Goal: Task Accomplishment & Management: Complete application form

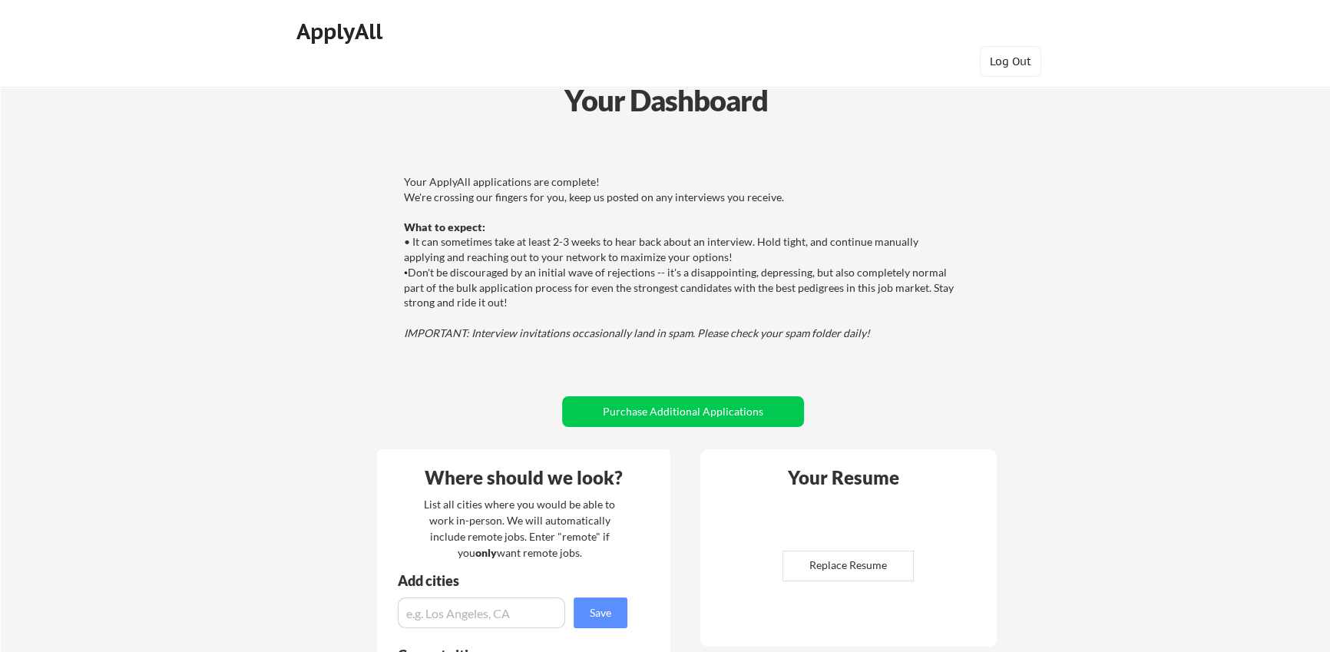
click at [1110, 113] on div "Your Dashboard" at bounding box center [666, 100] width 1328 height 44
click at [1008, 53] on button "Log Out" at bounding box center [1010, 61] width 61 height 31
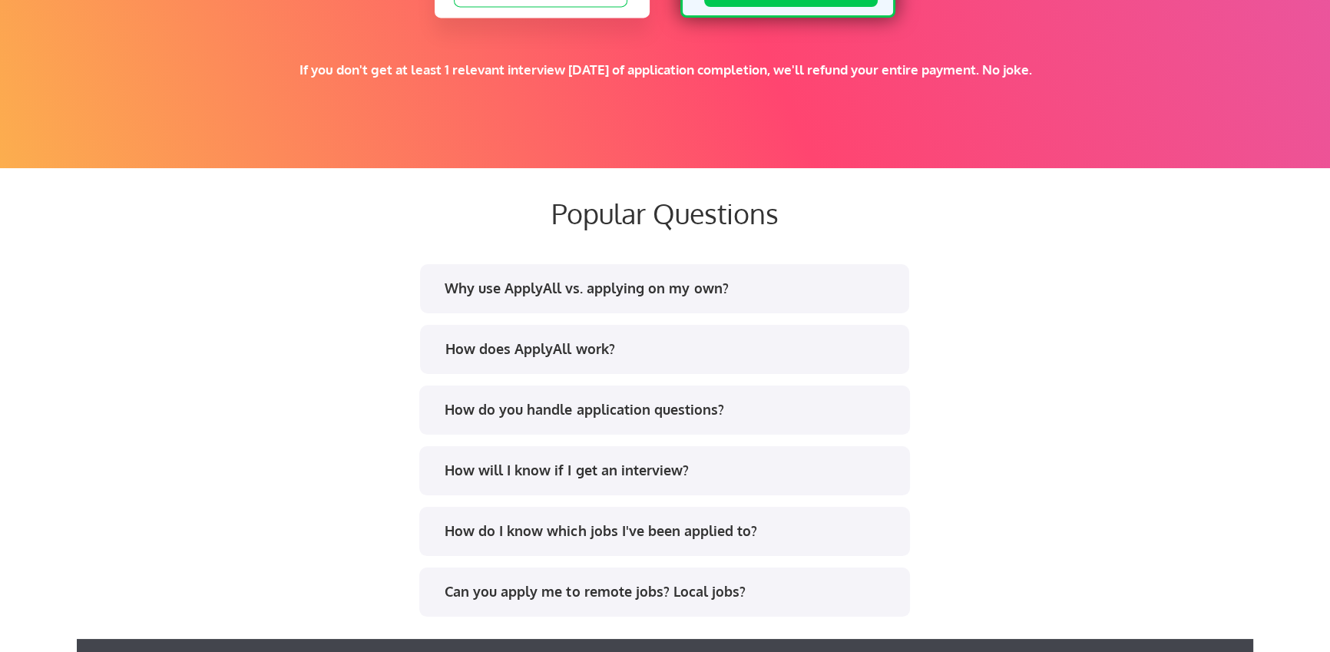
scroll to position [2795, 0]
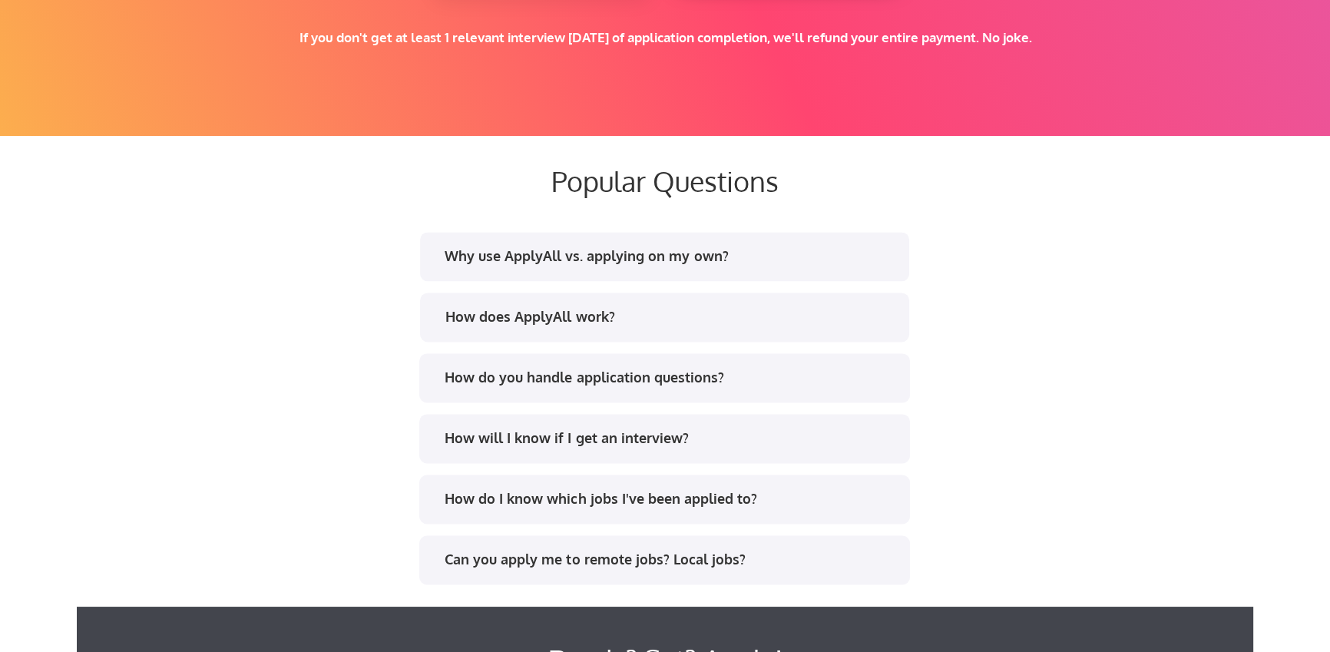
click at [556, 363] on div "How do you handle application questions?" at bounding box center [664, 377] width 491 height 49
click at [554, 384] on div "How do you handle application questions?" at bounding box center [670, 377] width 451 height 19
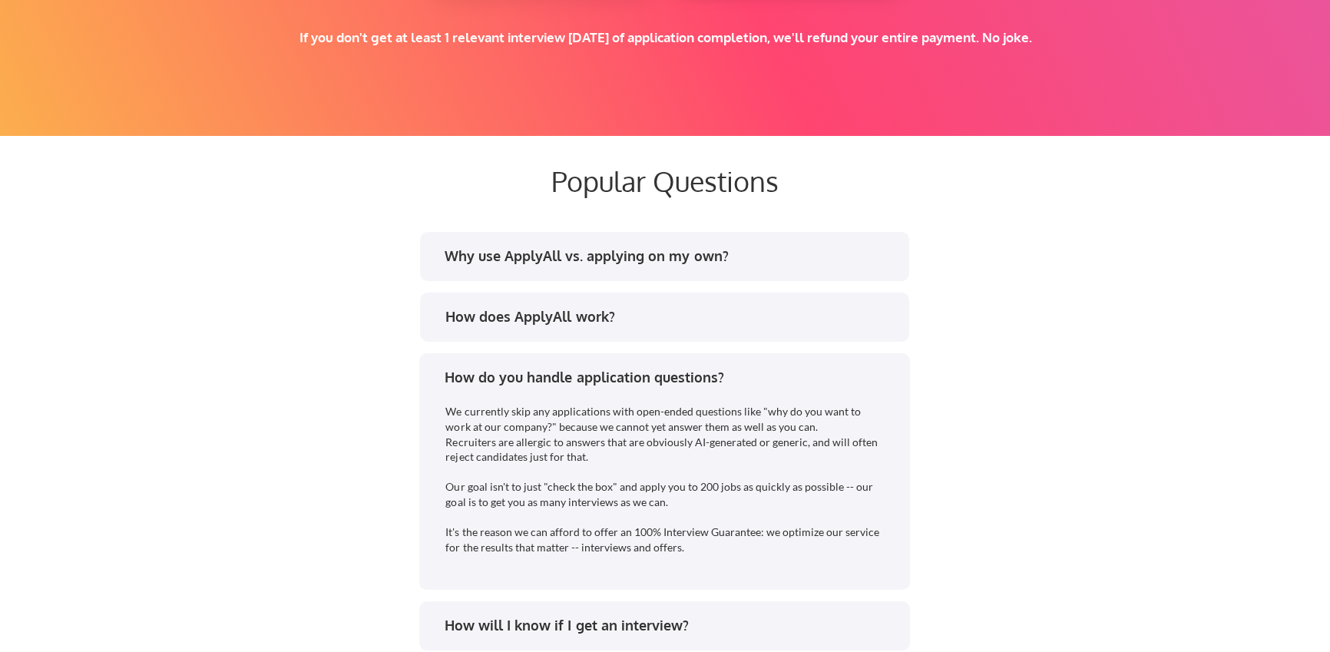
scroll to position [3133, 0]
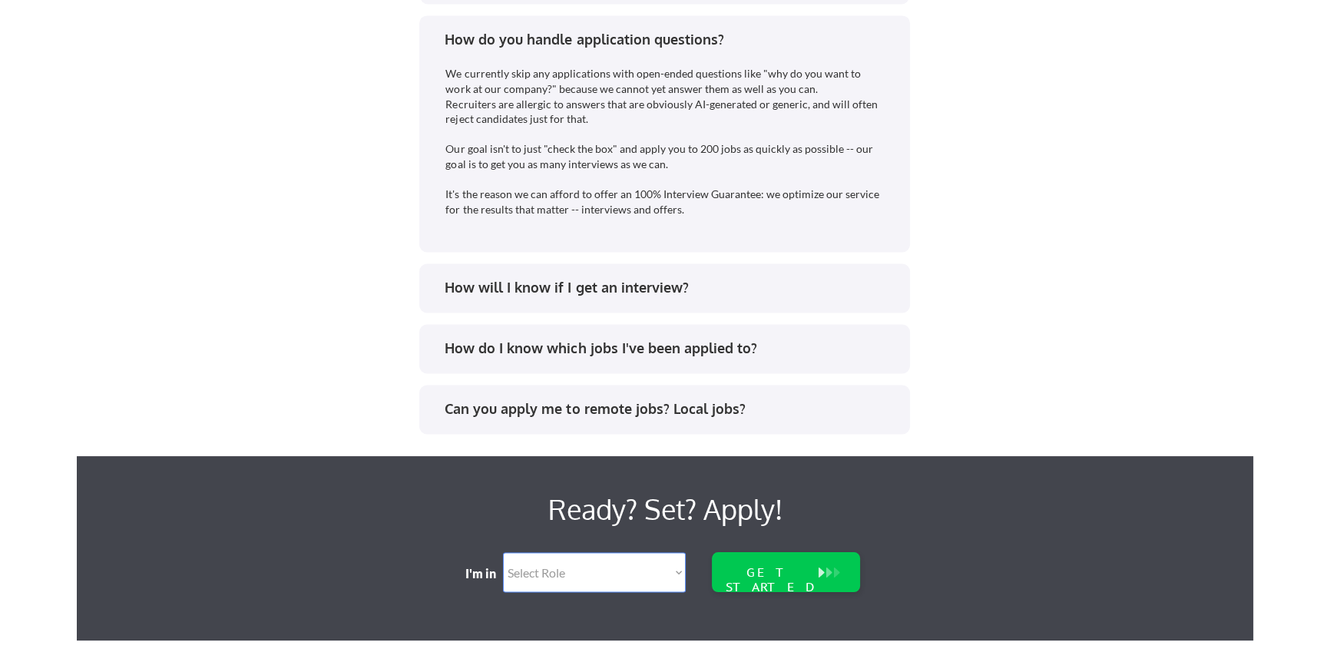
select select ""product""
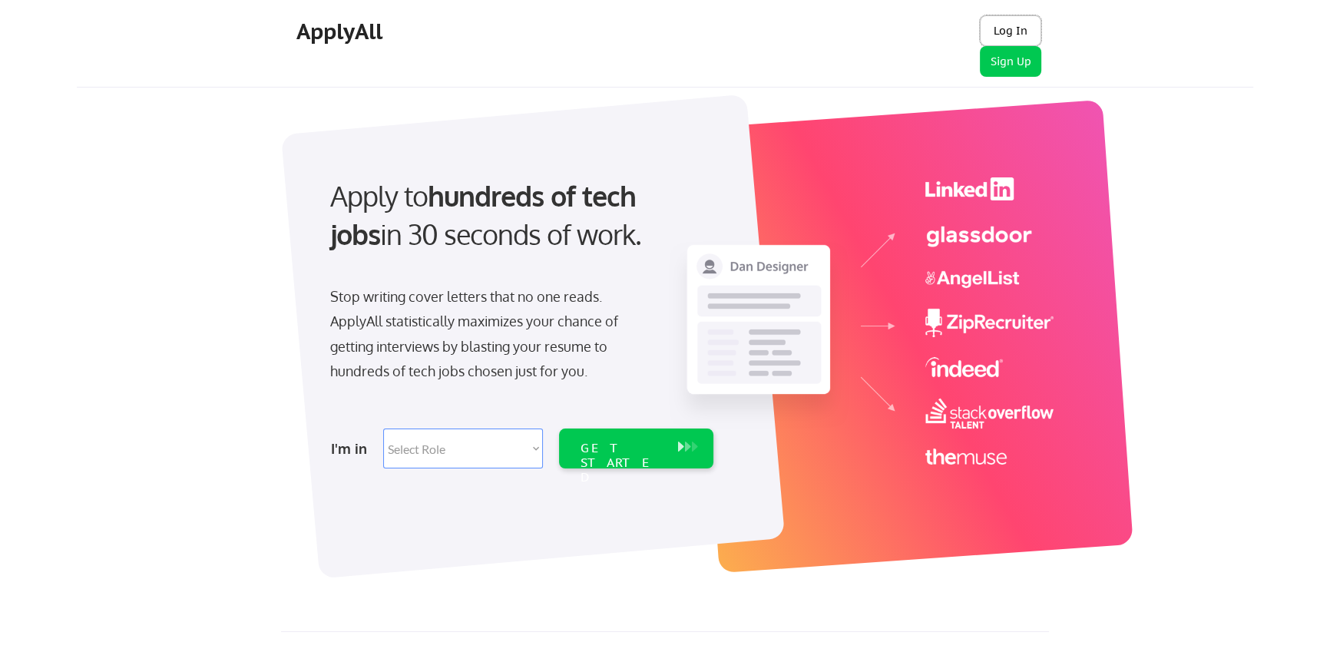
click at [1006, 35] on button "Log In" at bounding box center [1010, 30] width 61 height 31
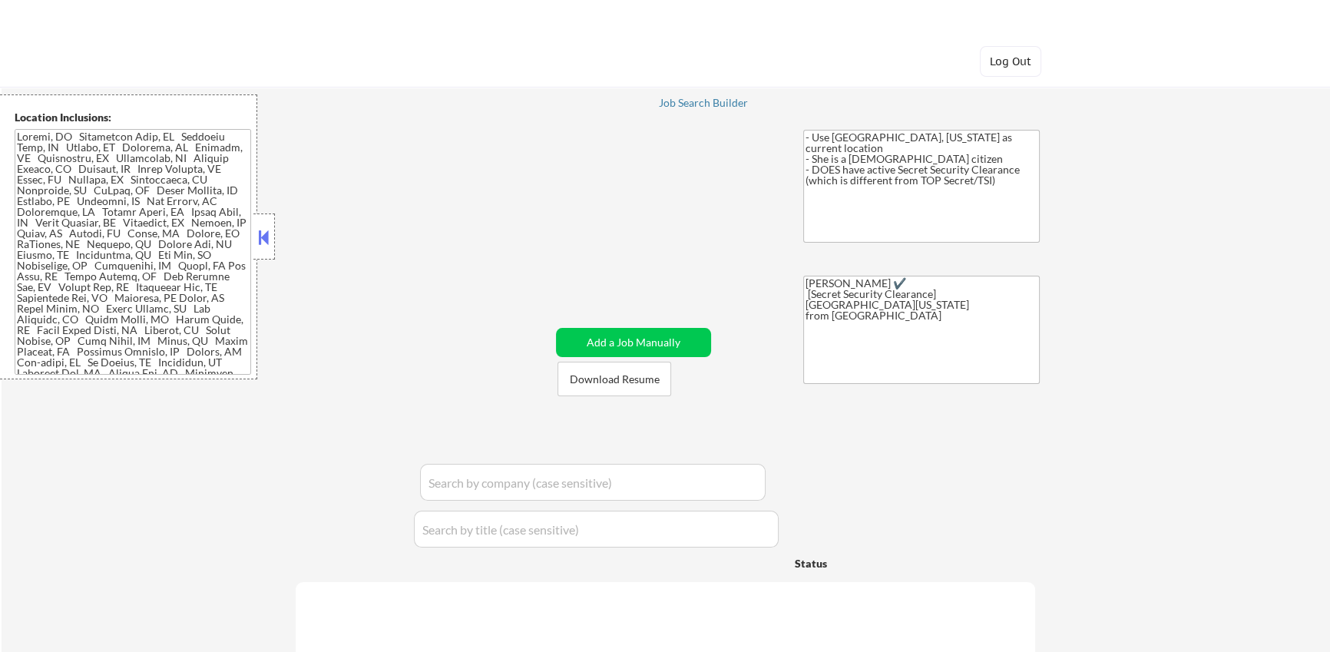
select select ""pending""
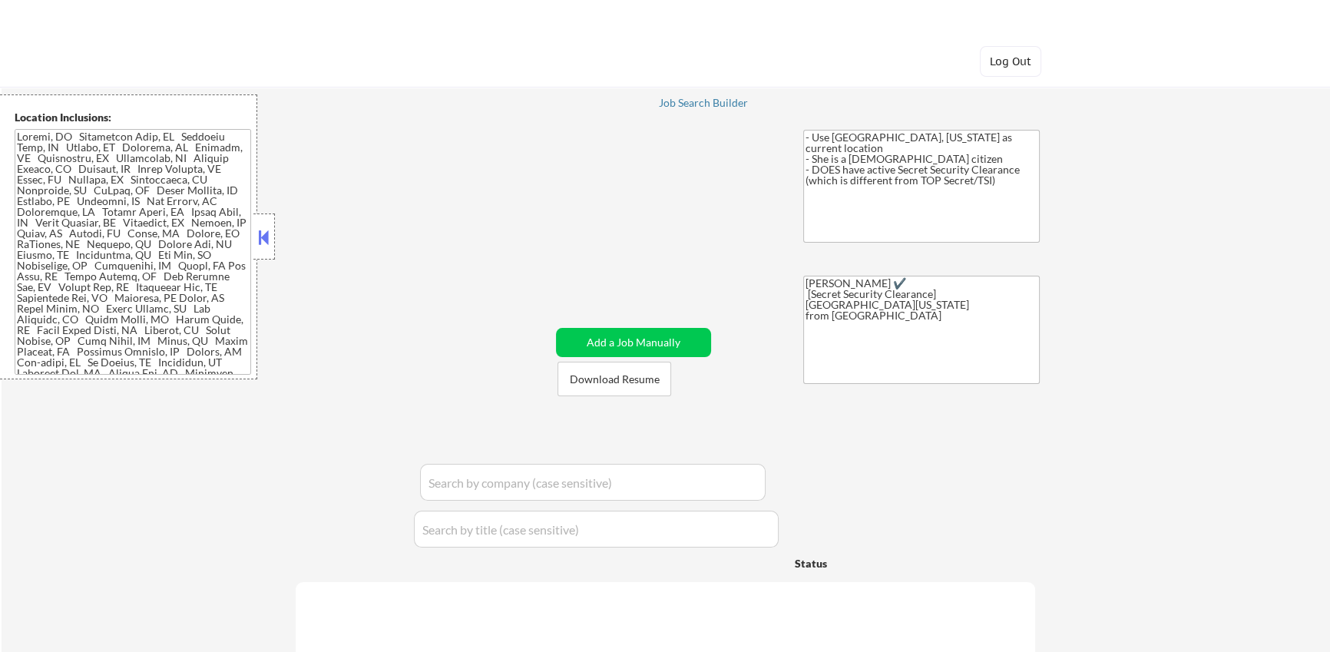
select select ""pending""
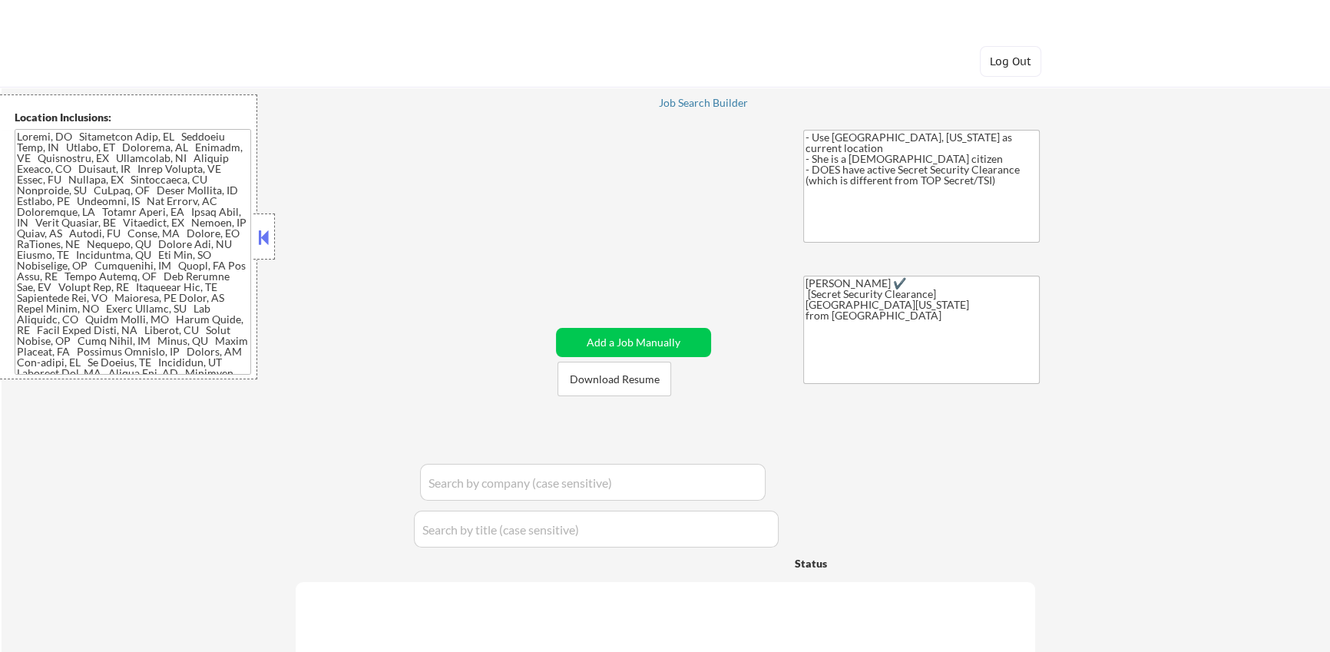
select select ""pending""
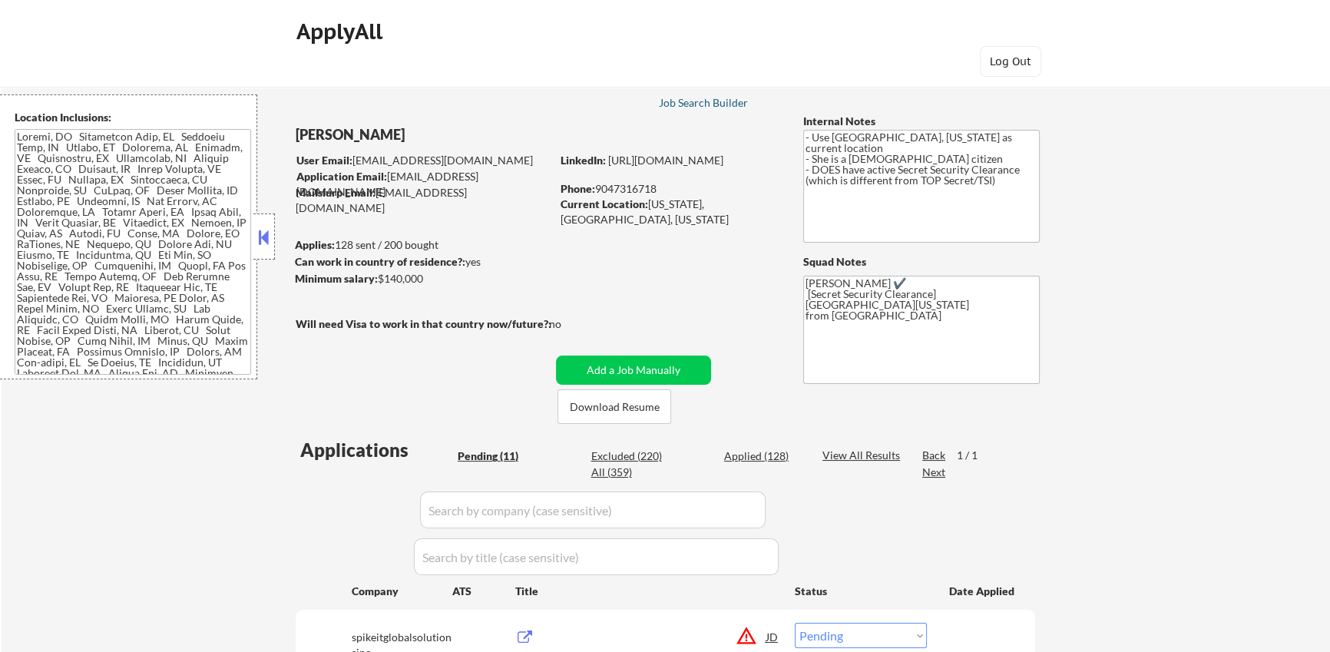
click at [707, 102] on div "Job Search Builder" at bounding box center [703, 103] width 90 height 11
select select ""pending""
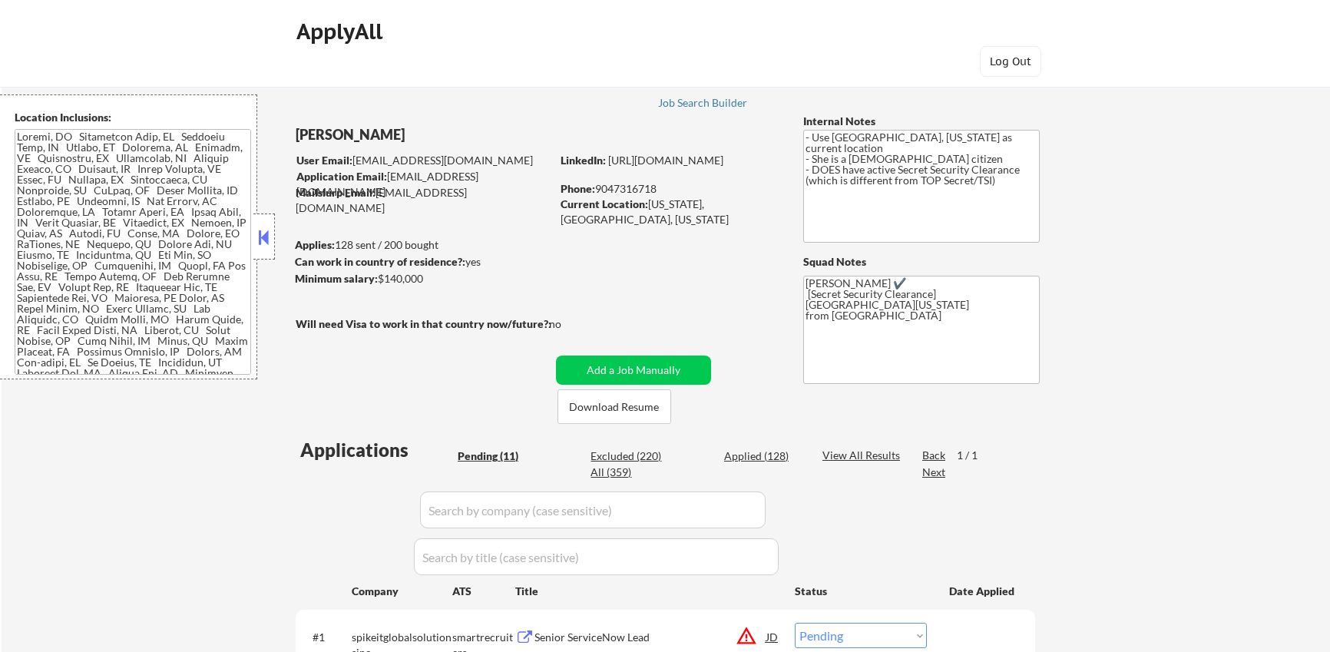
select select ""pending""
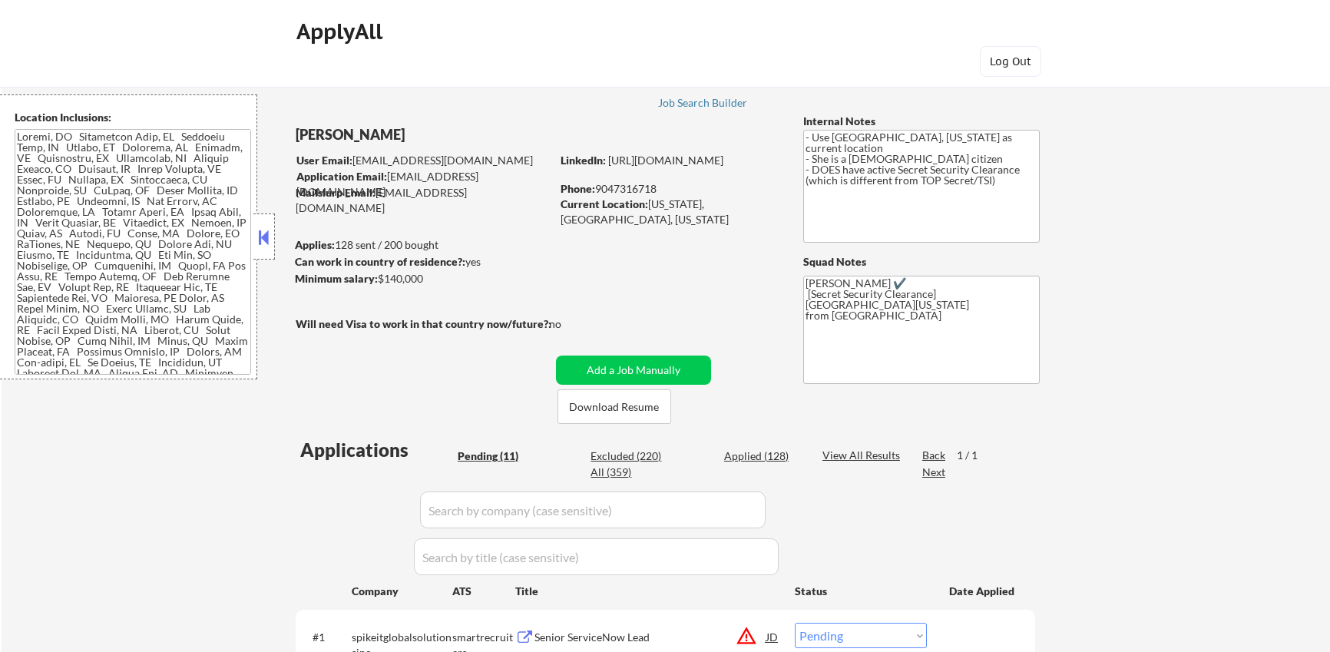
select select ""pending""
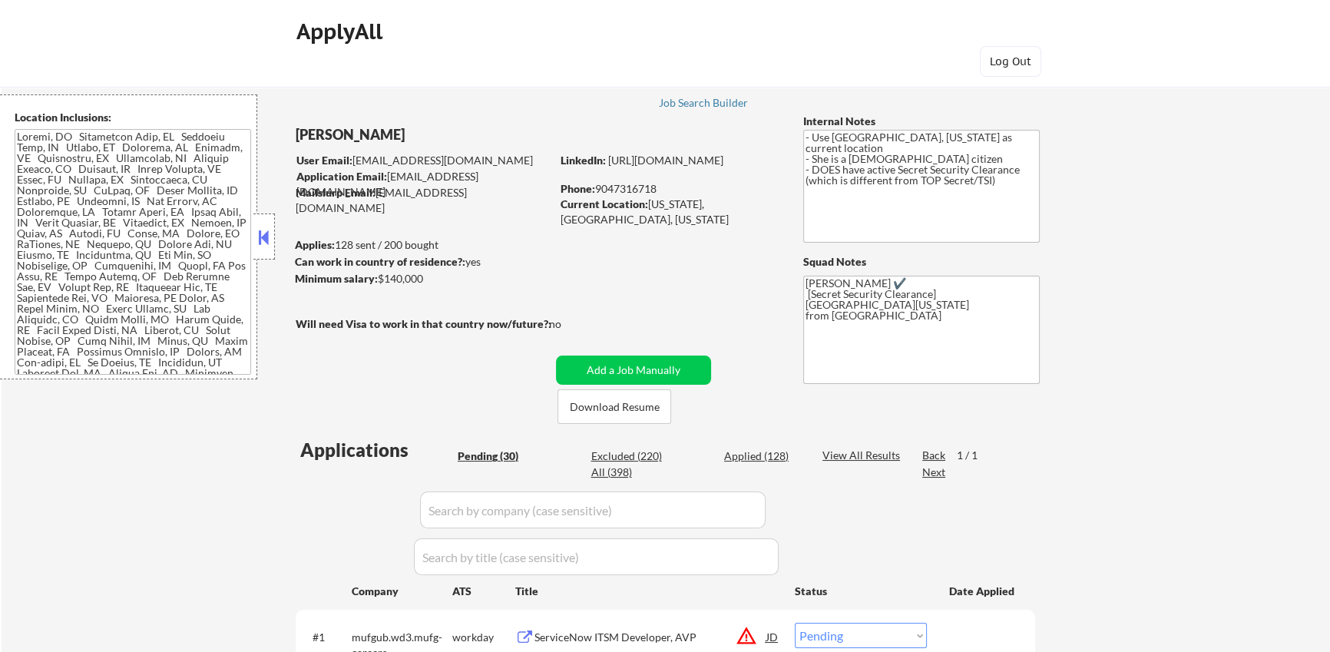
select select ""pending""
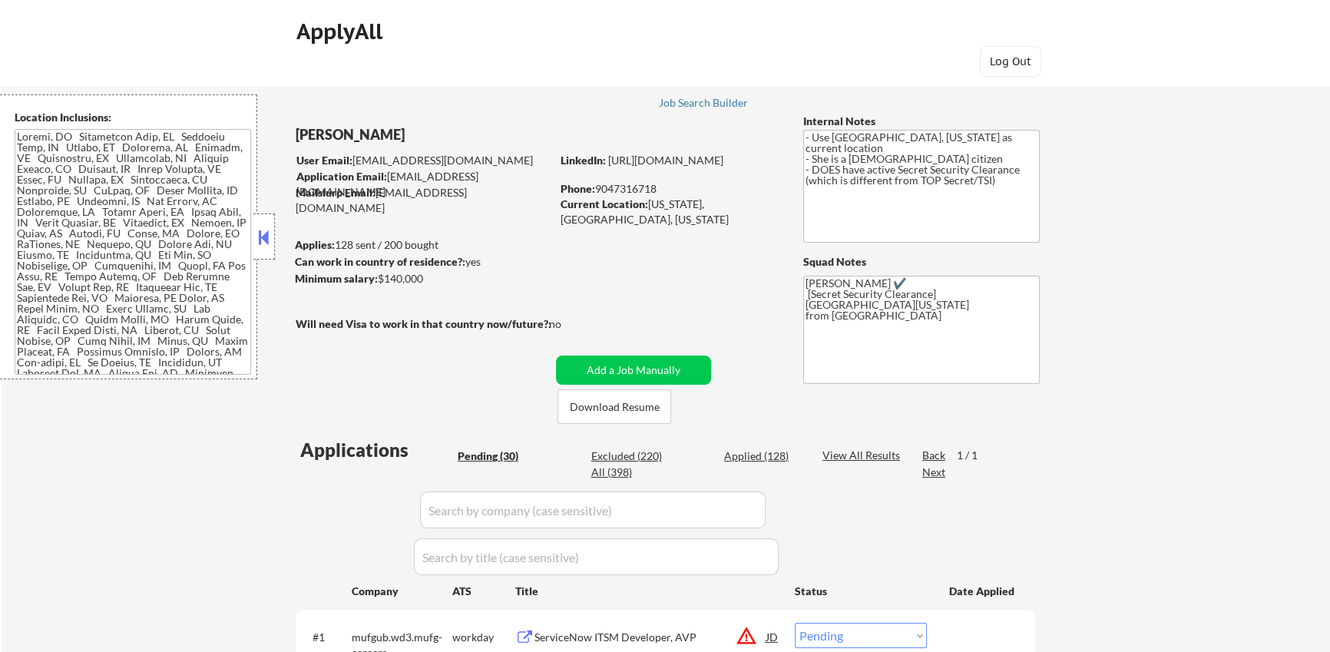
select select ""pending""
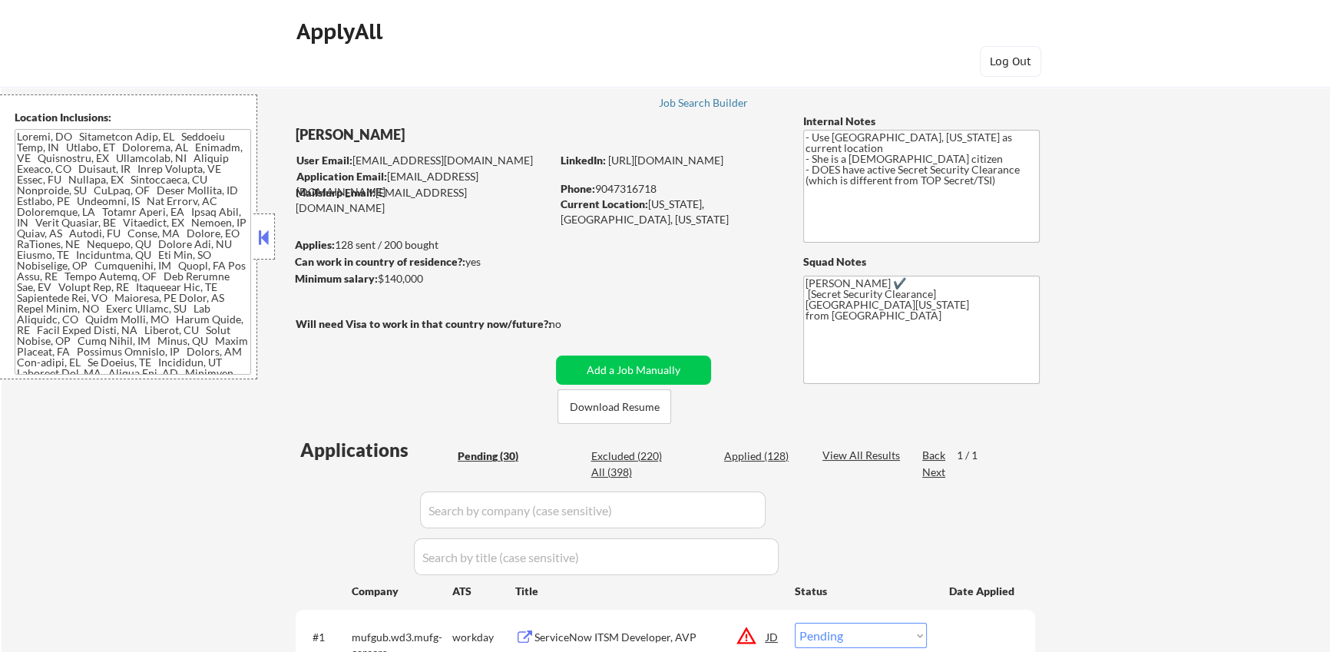
select select ""pending""
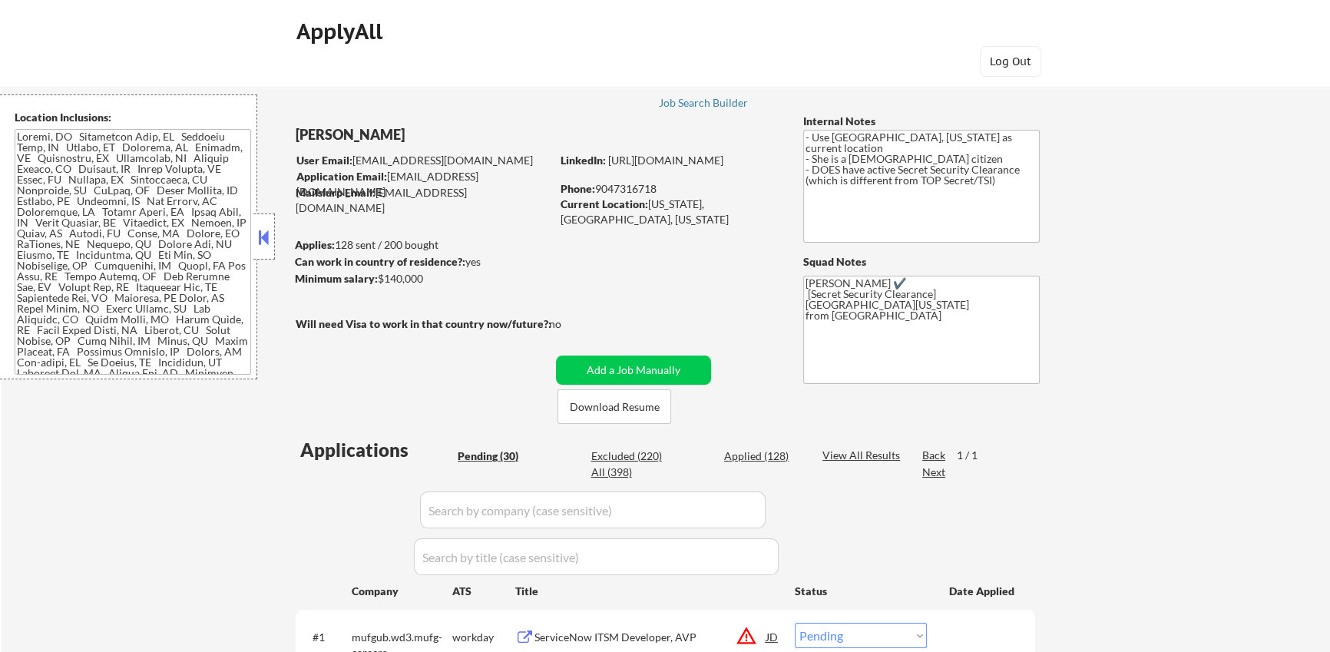
select select ""pending""
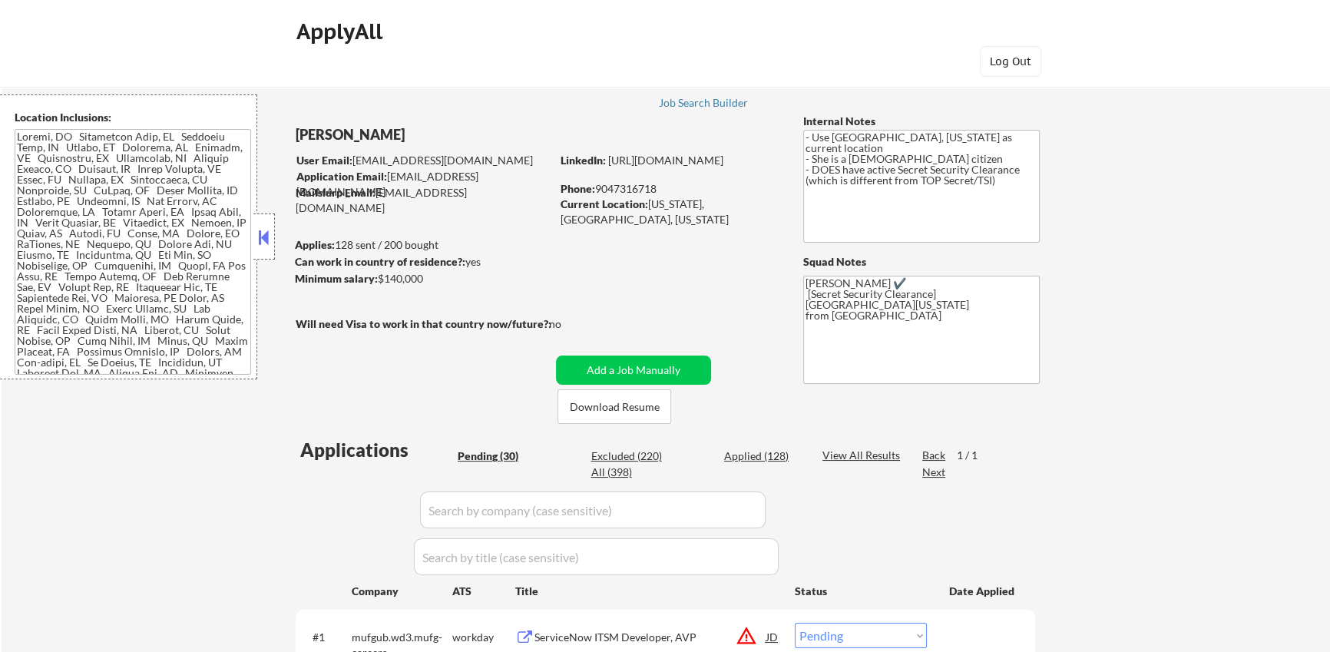
select select ""pending""
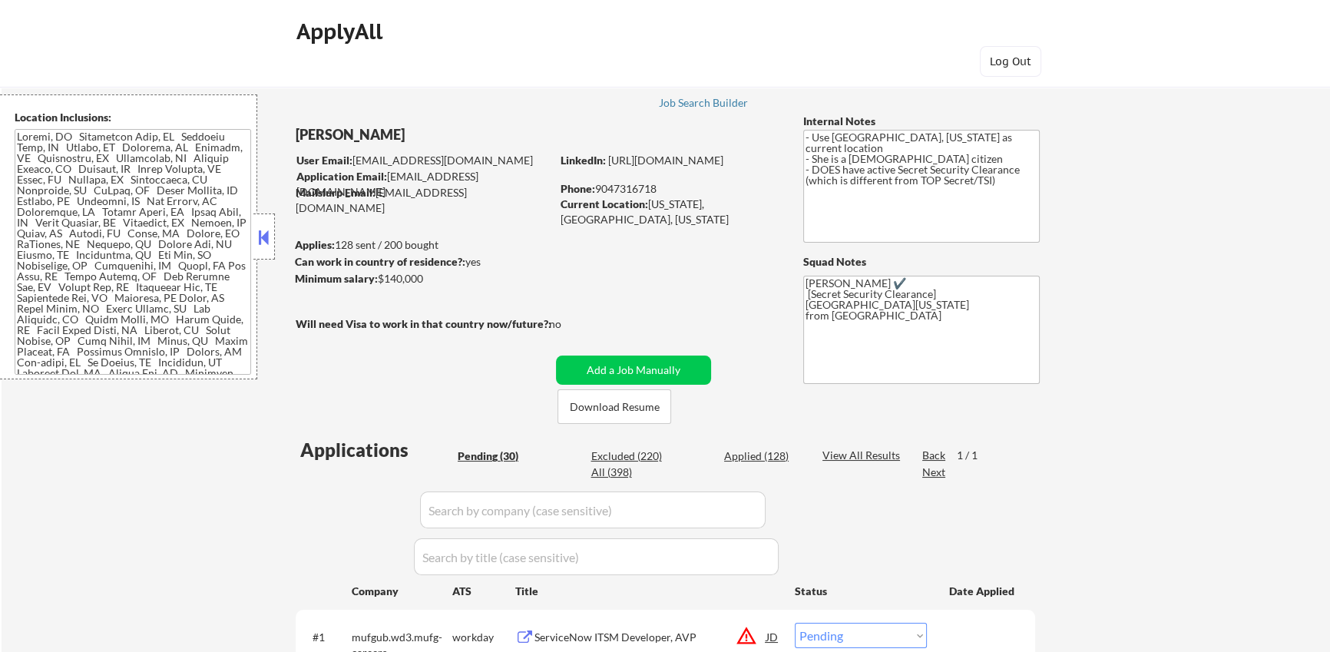
select select ""pending""
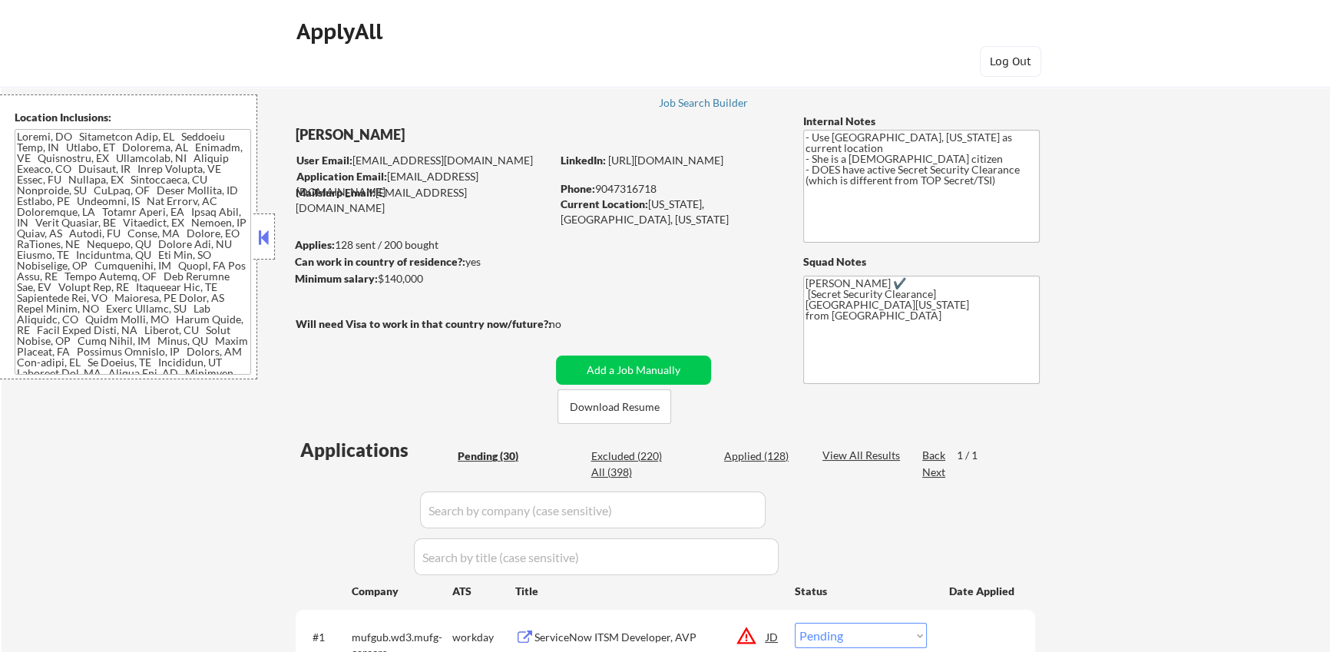
select select ""pending""
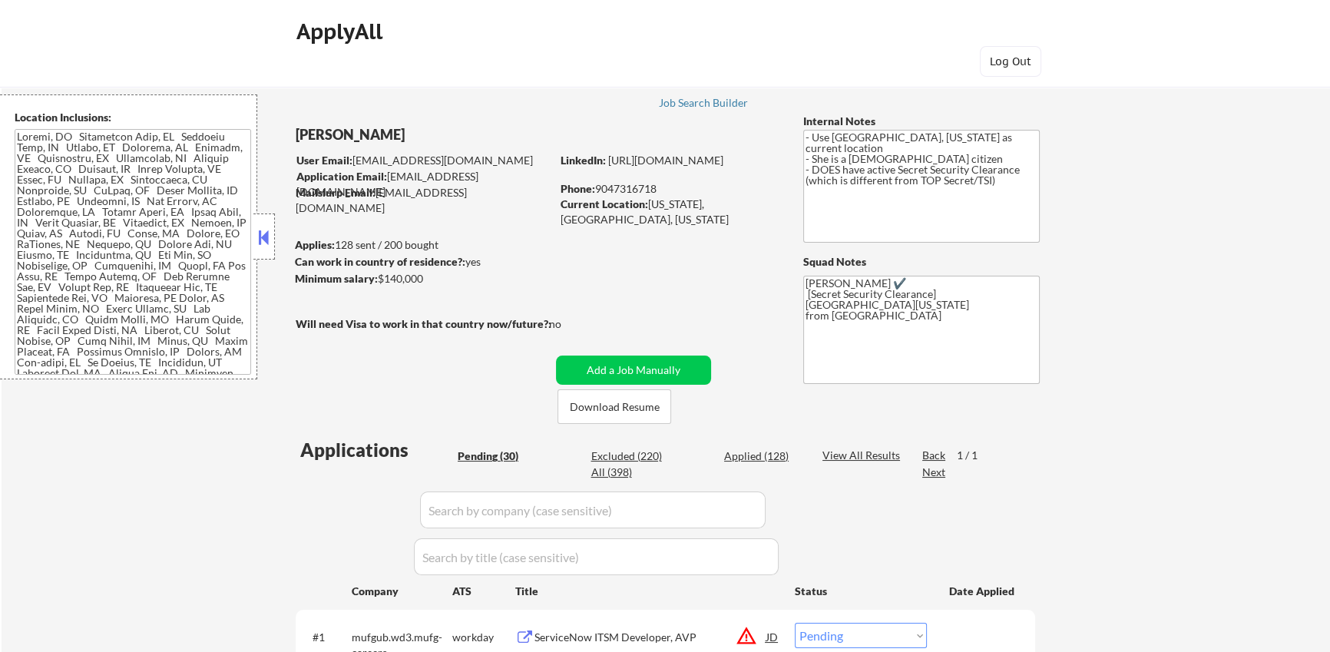
select select ""pending""
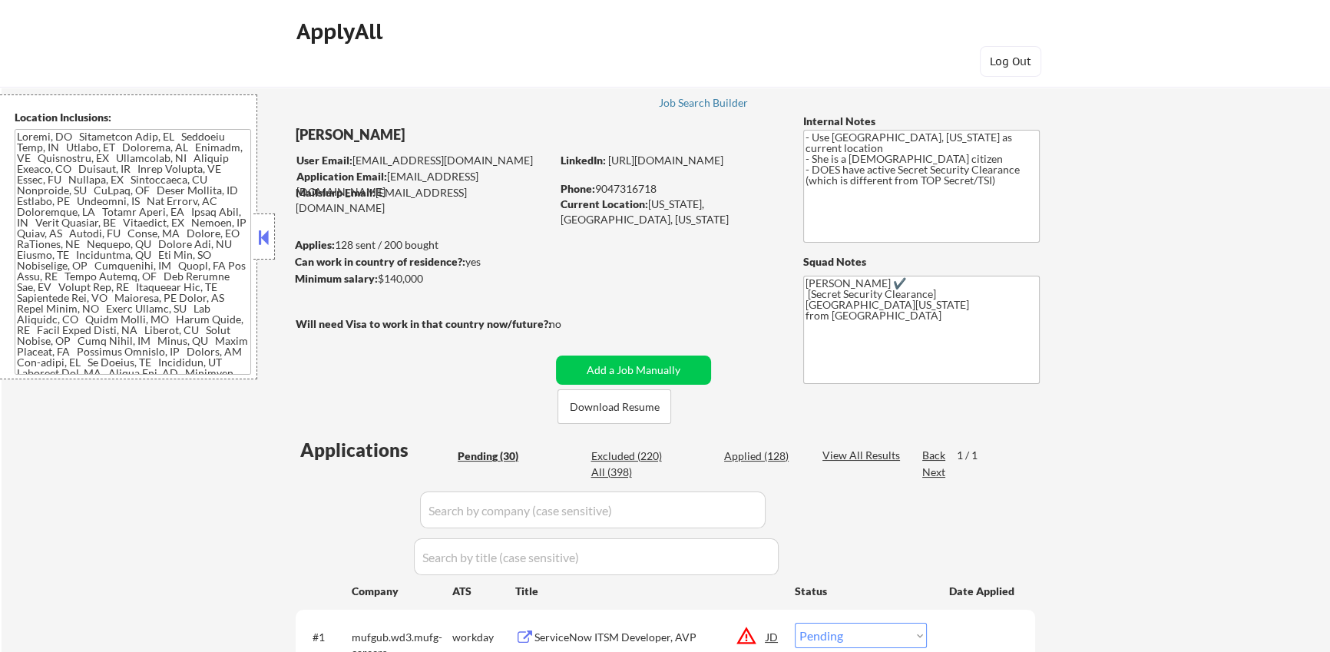
select select ""pending""
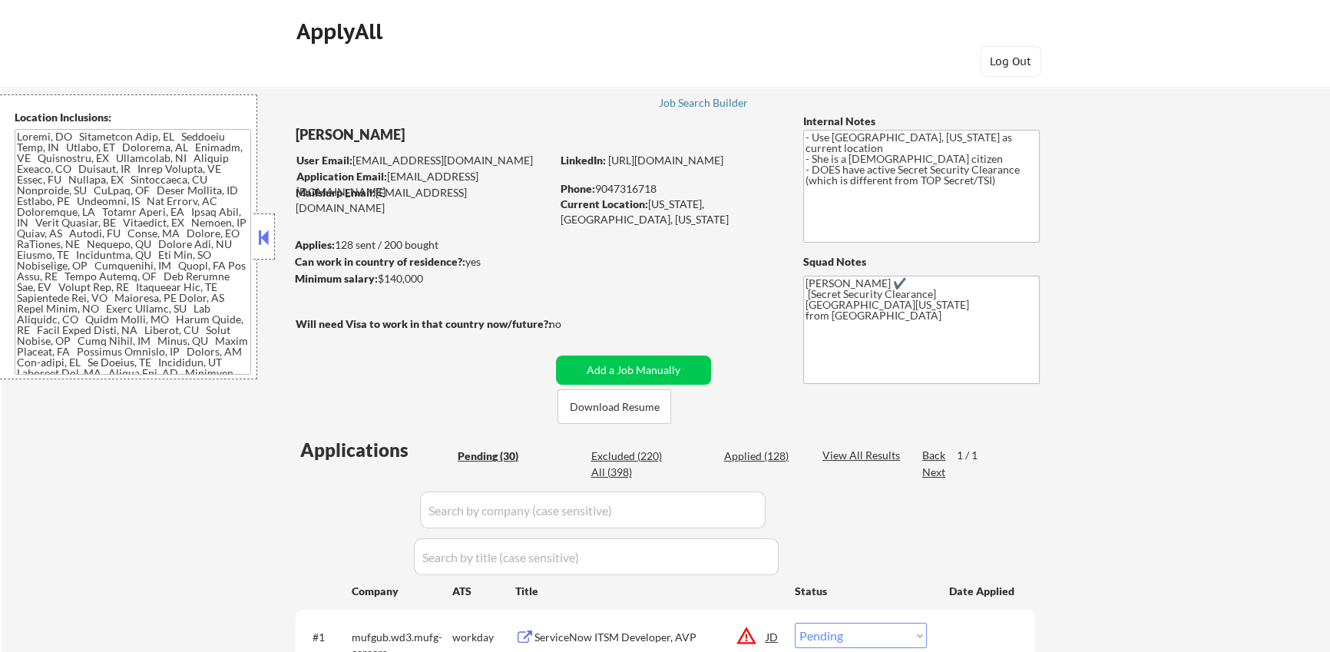
select select ""pending""
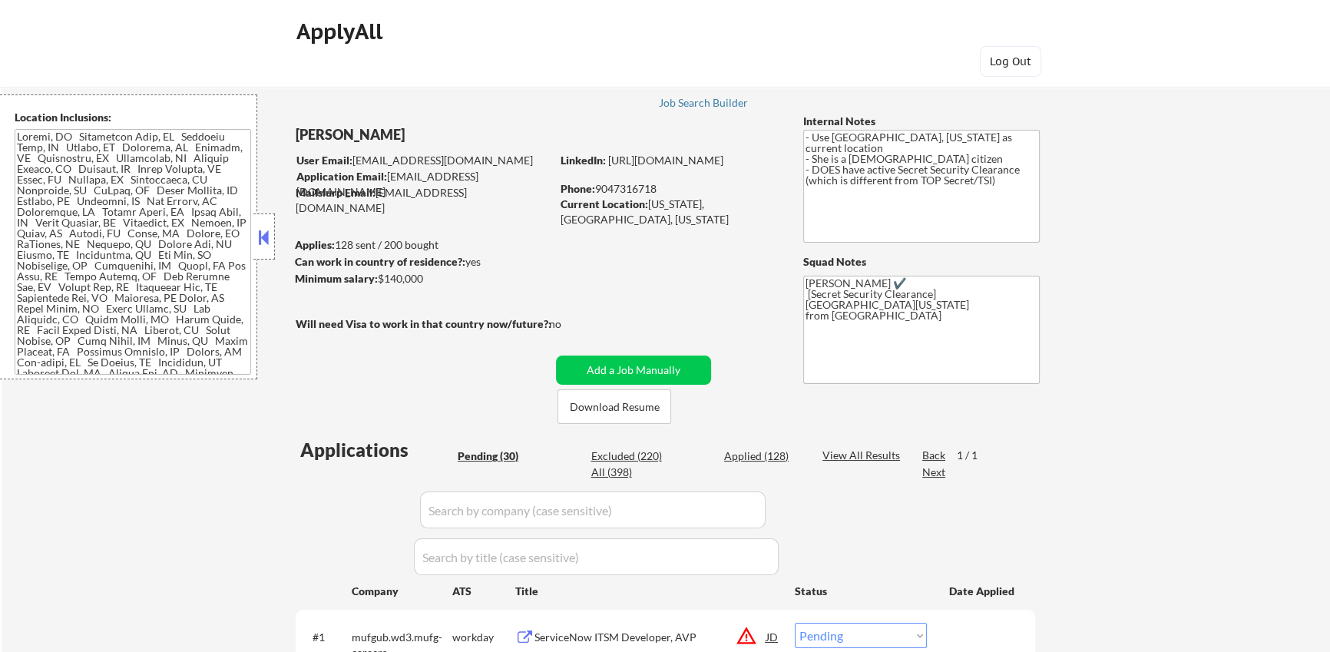
select select ""pending""
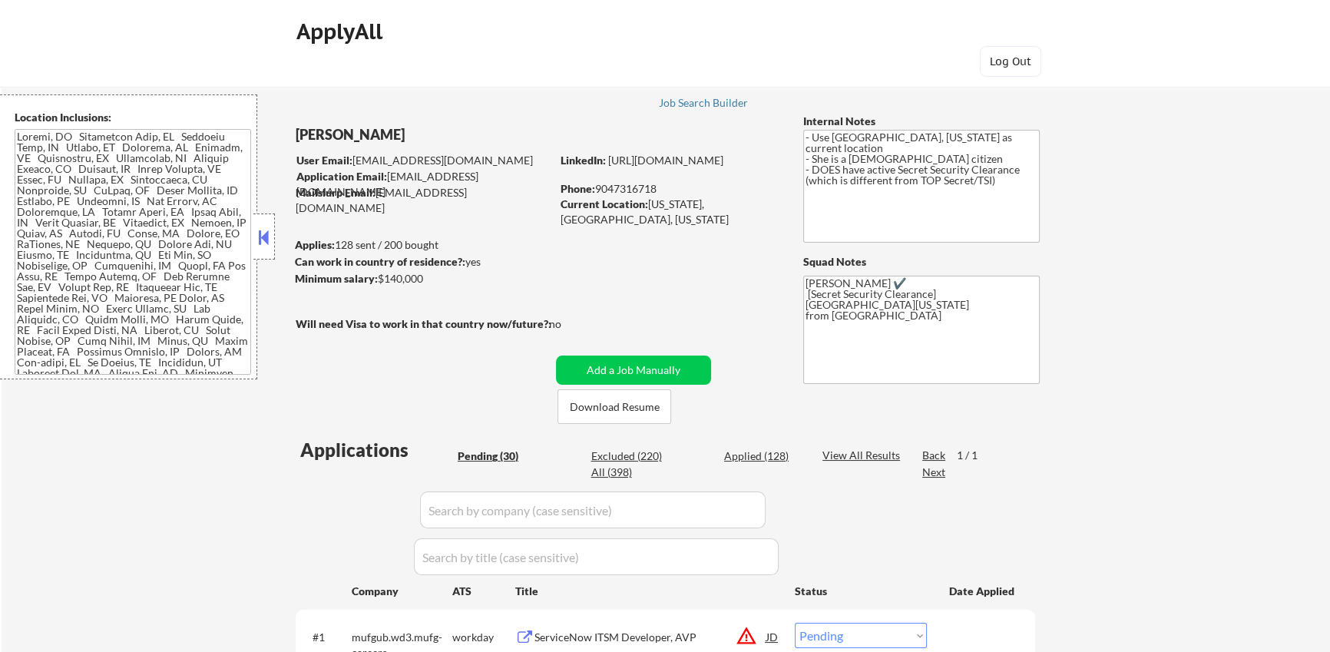
select select ""pending""
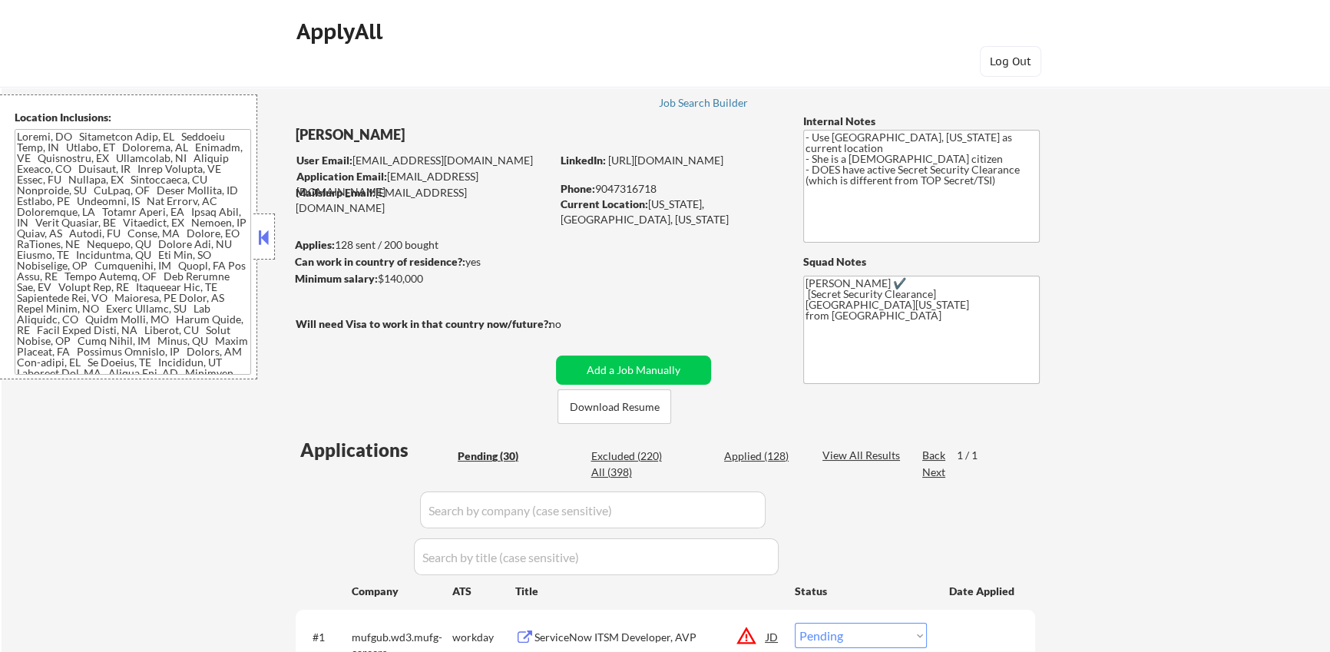
select select ""pending""
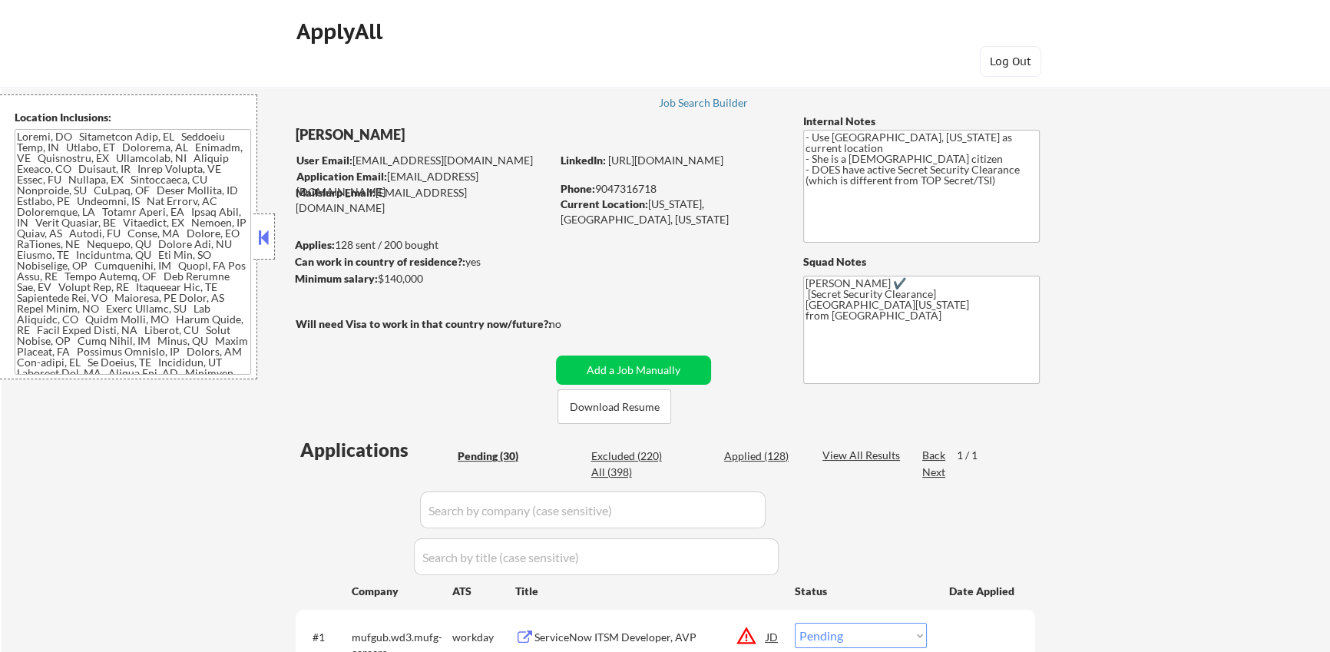
select select ""pending""
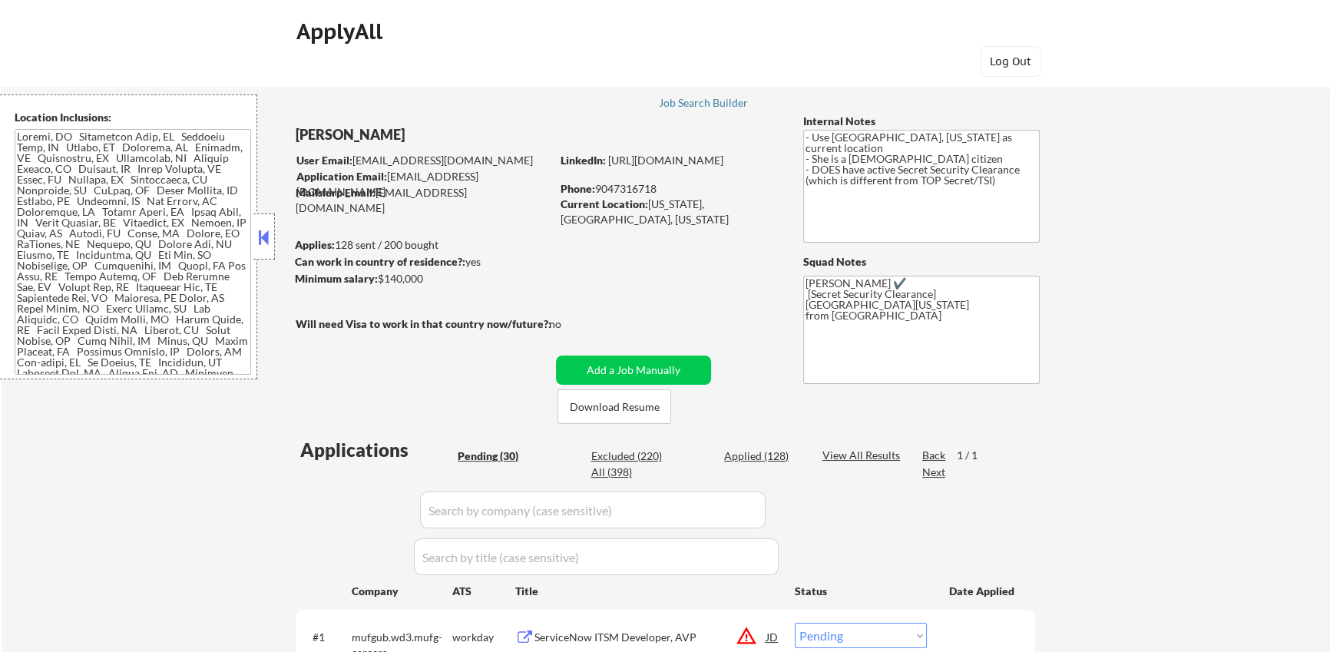
select select ""pending""
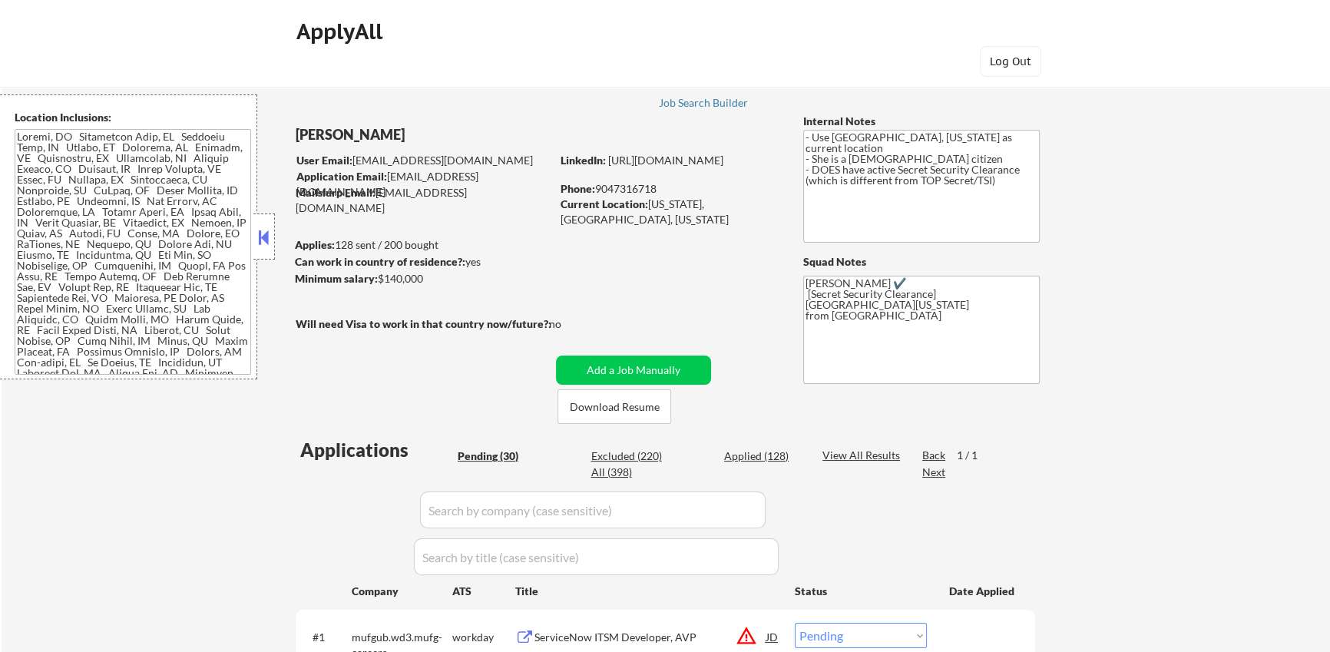
select select ""pending""
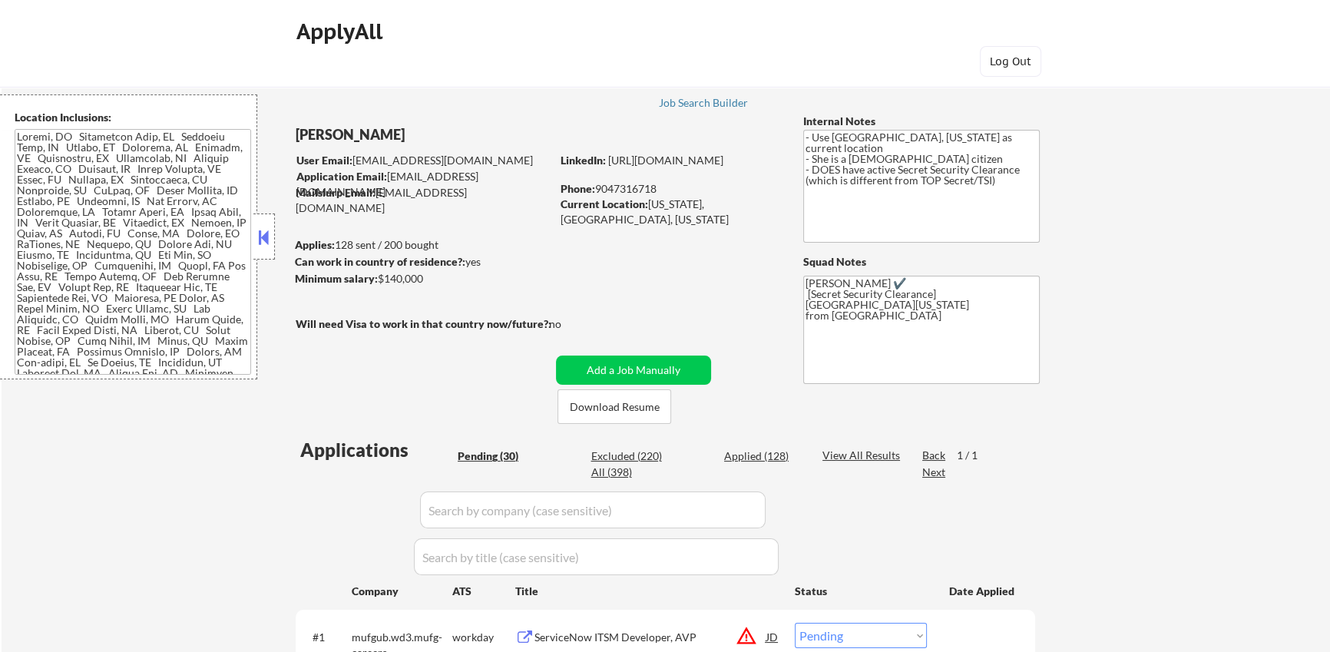
select select ""pending""
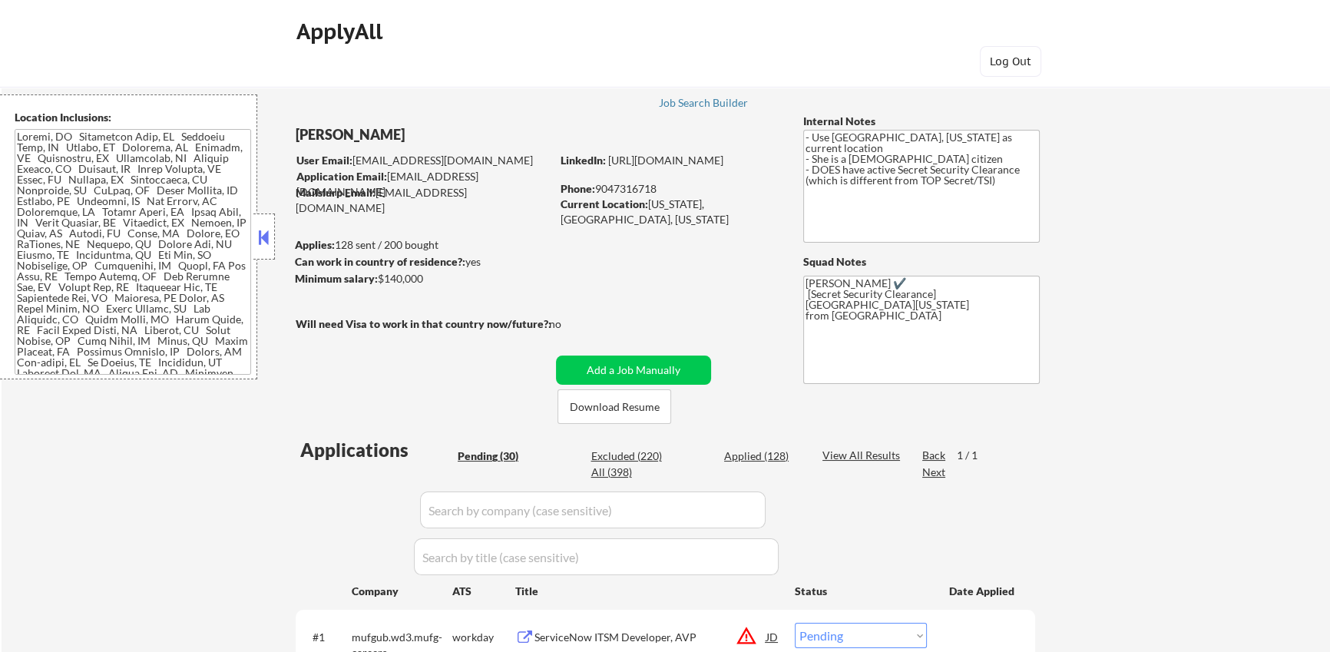
select select ""pending""
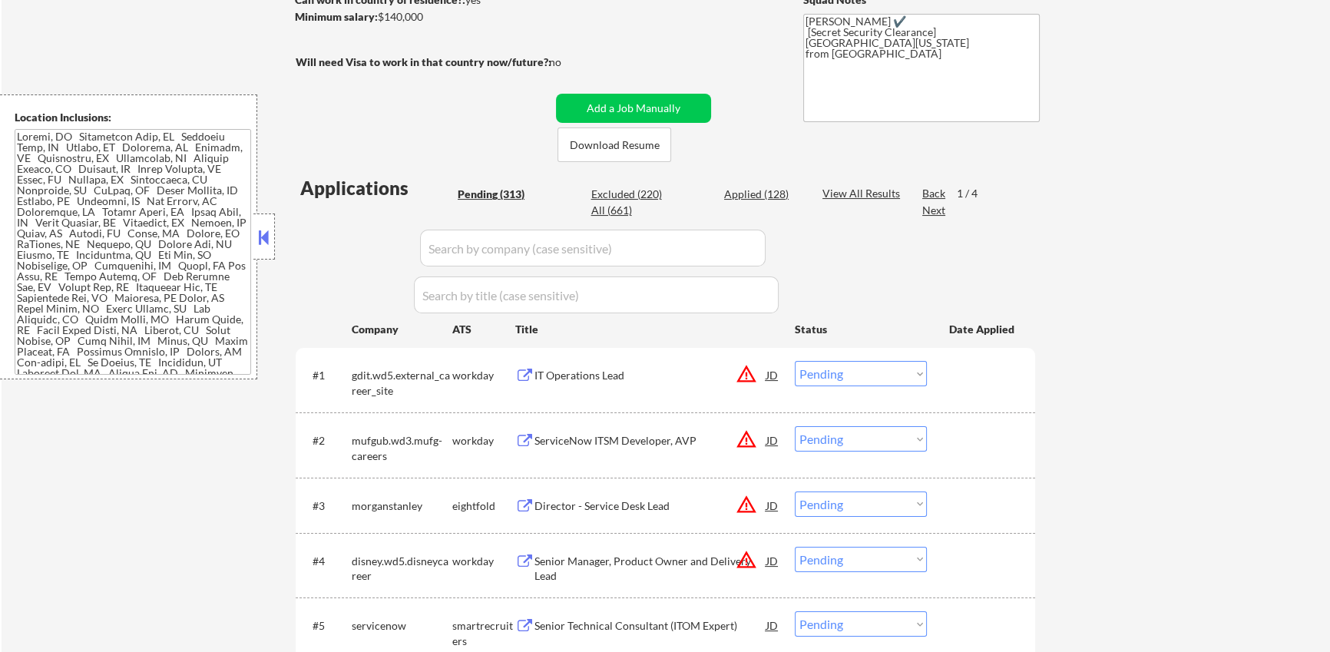
scroll to position [339, 0]
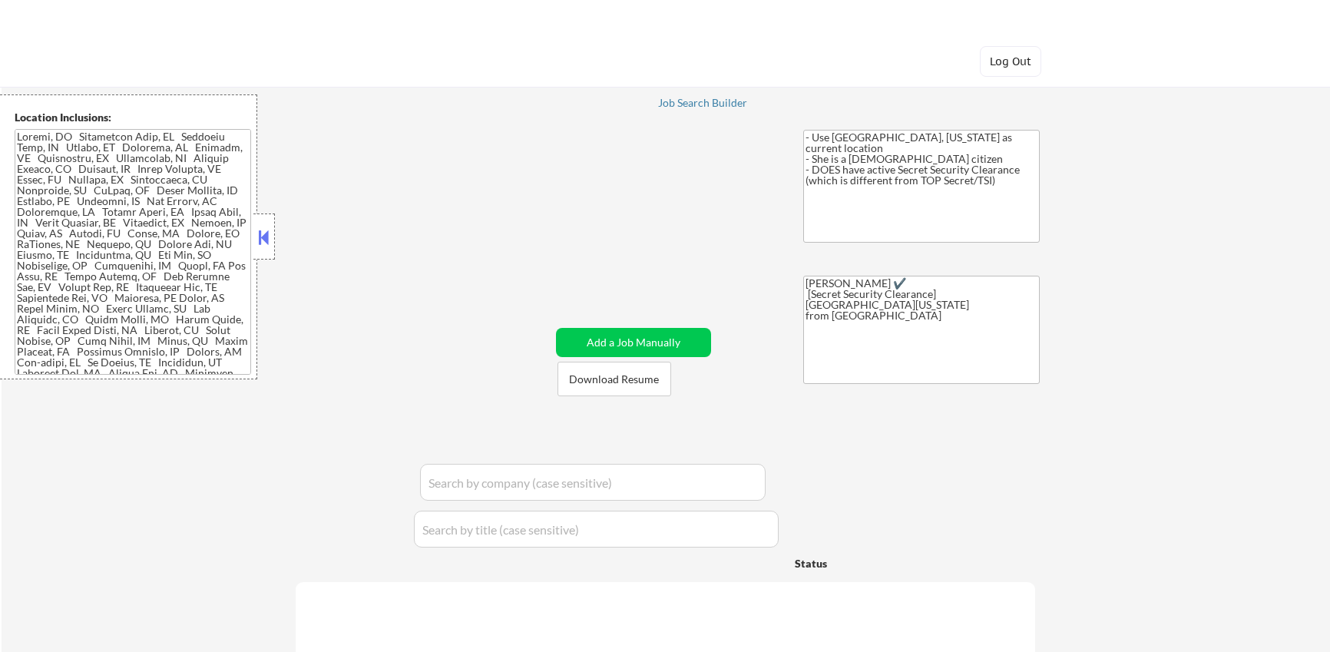
scroll to position [339, 0]
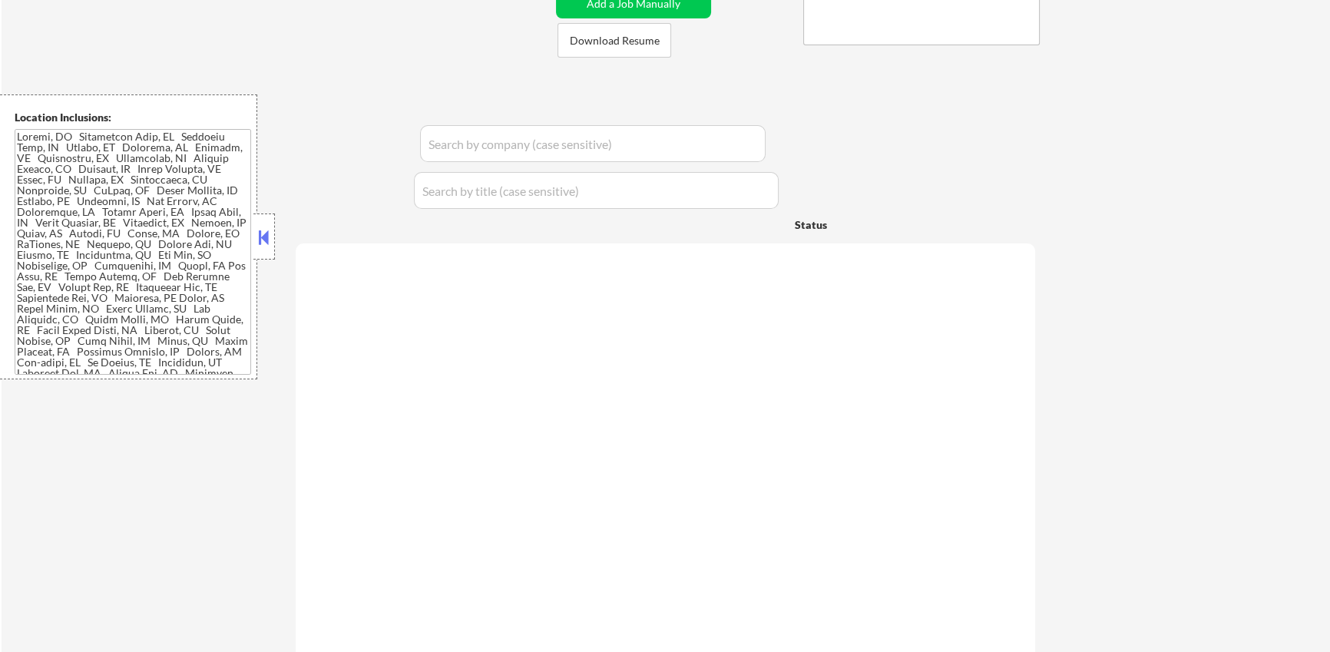
select select ""pending""
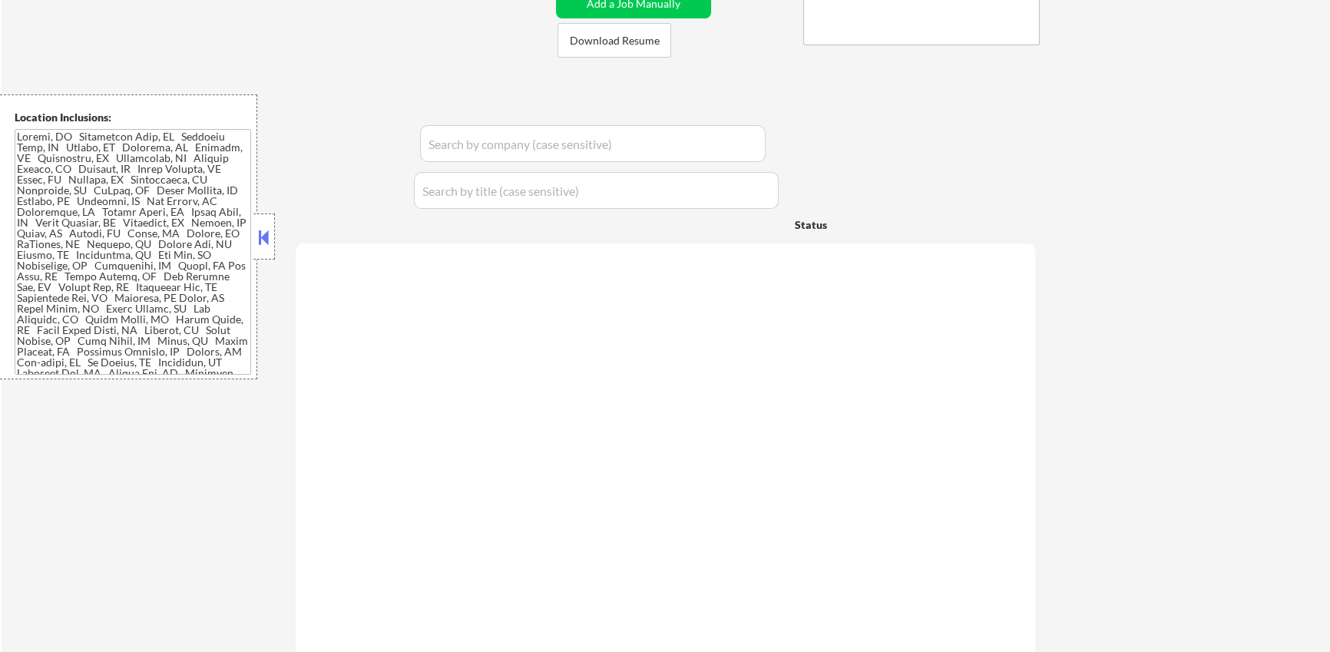
select select ""pending""
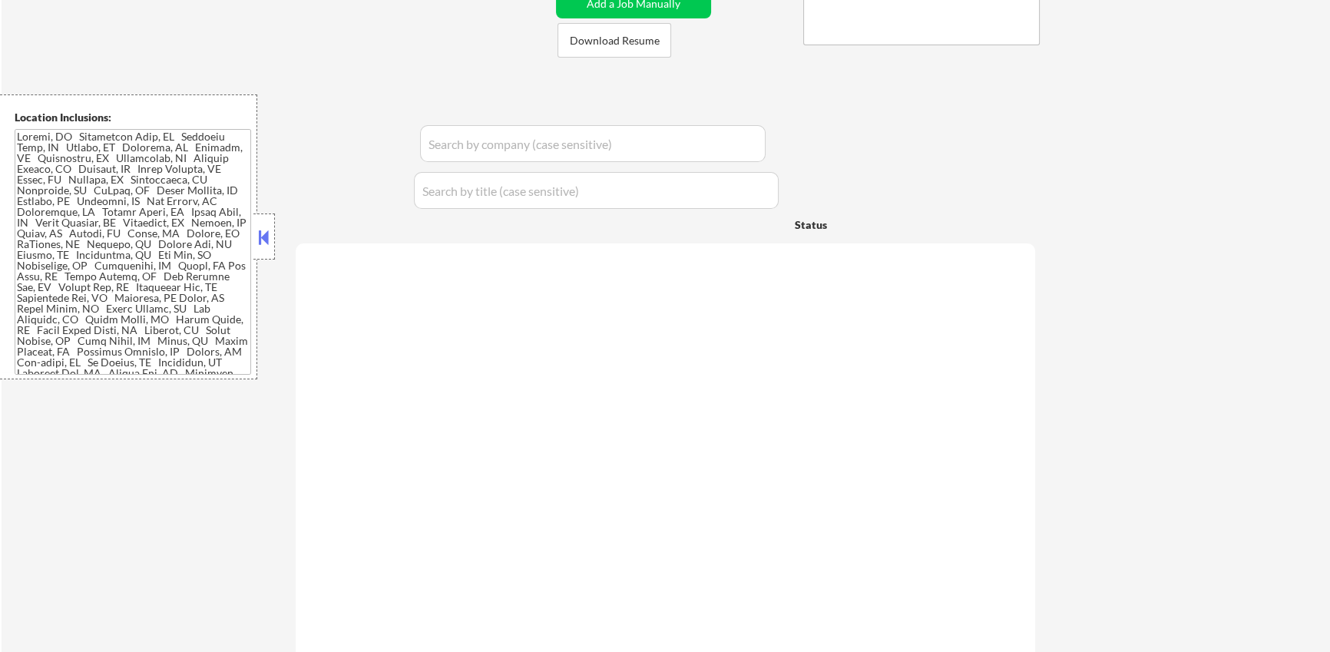
select select ""pending""
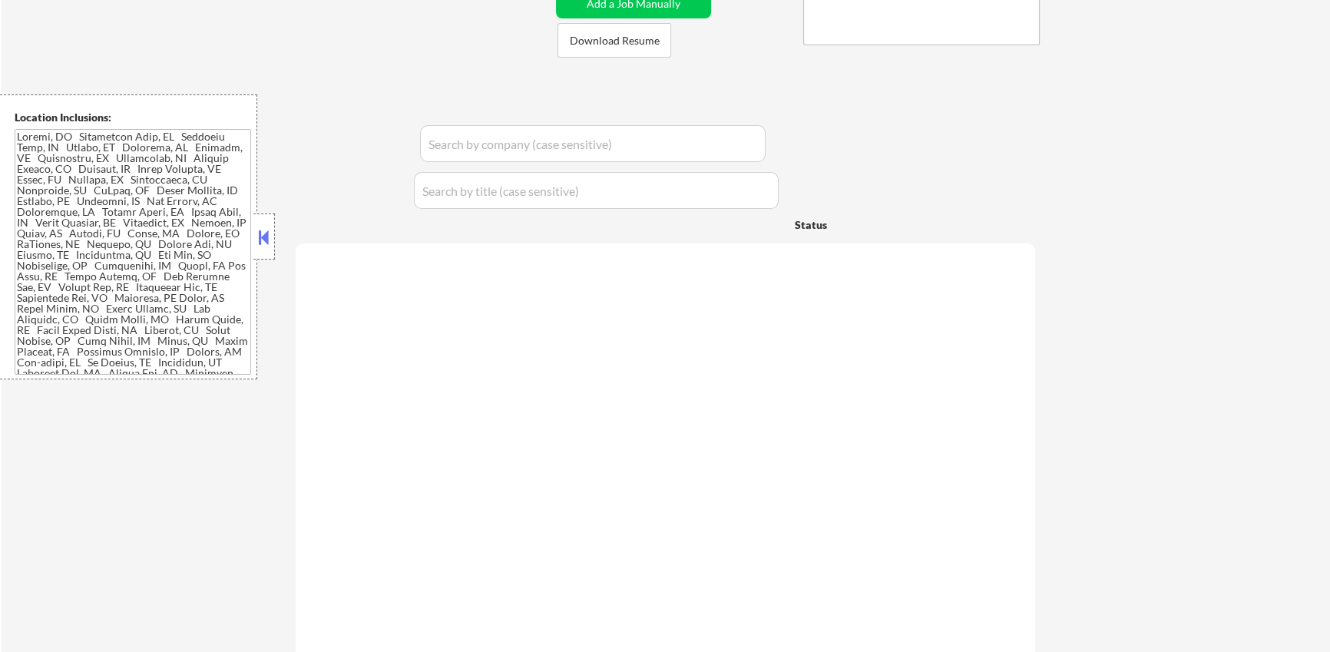
select select ""pending""
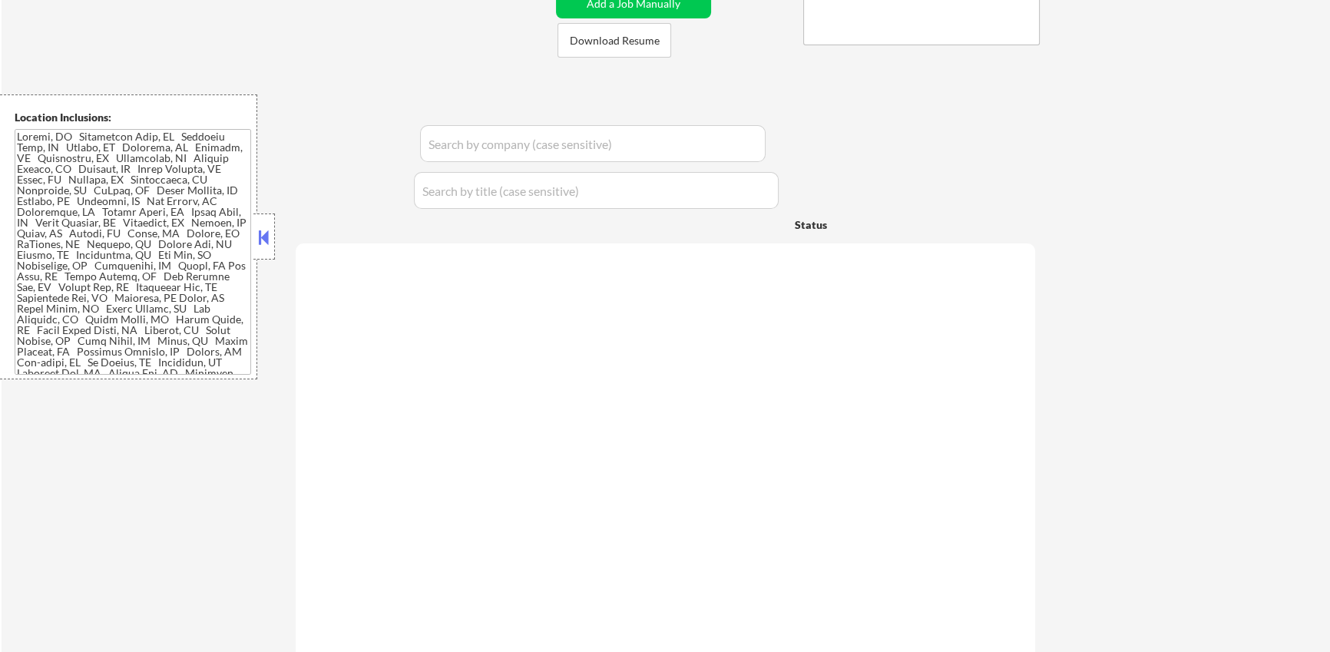
select select ""pending""
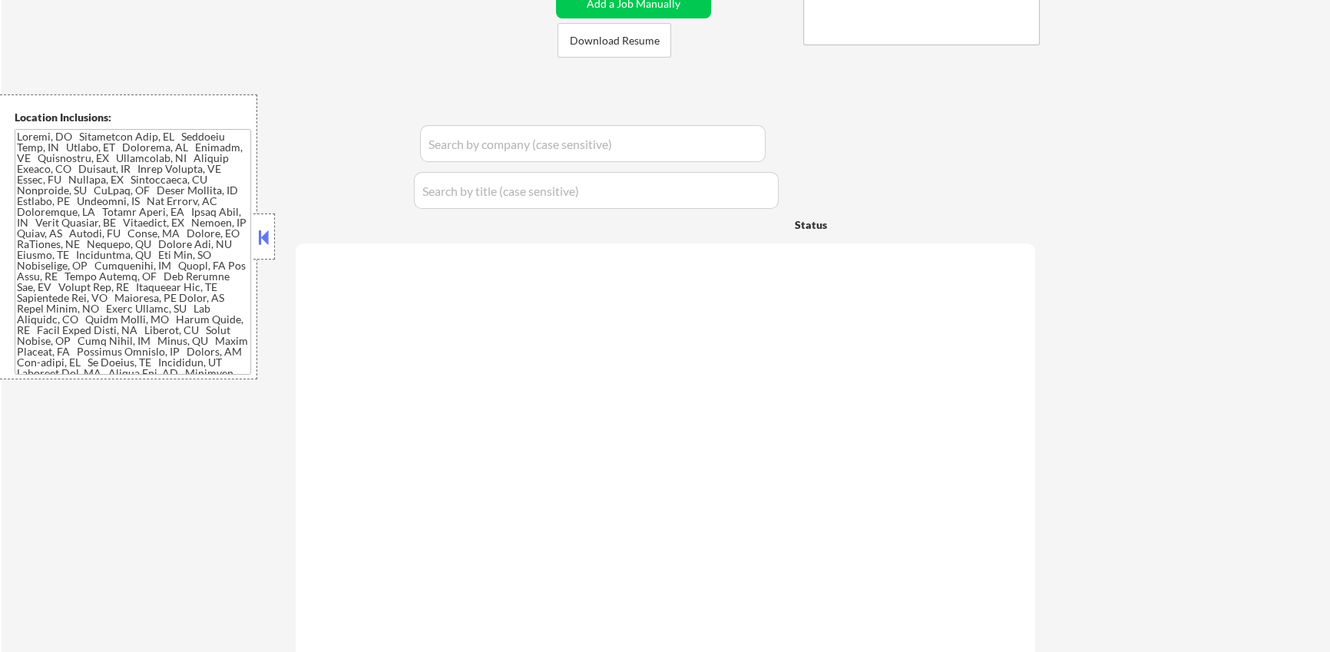
select select ""pending""
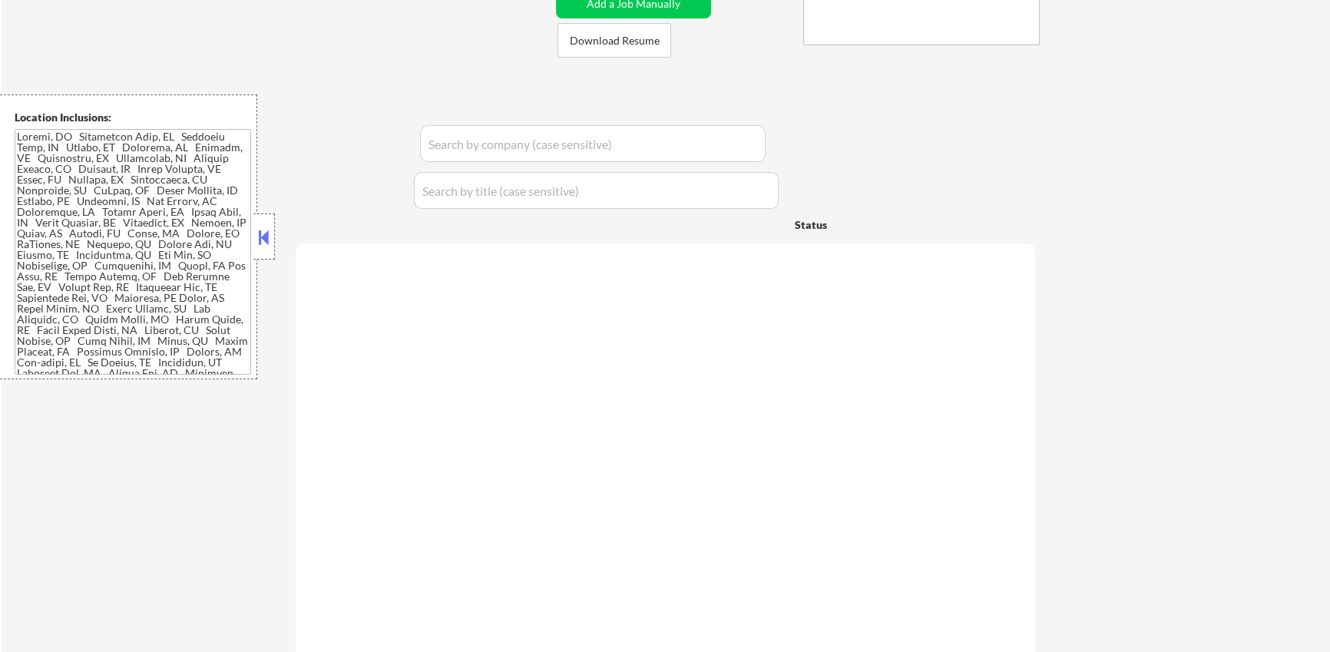
select select ""pending""
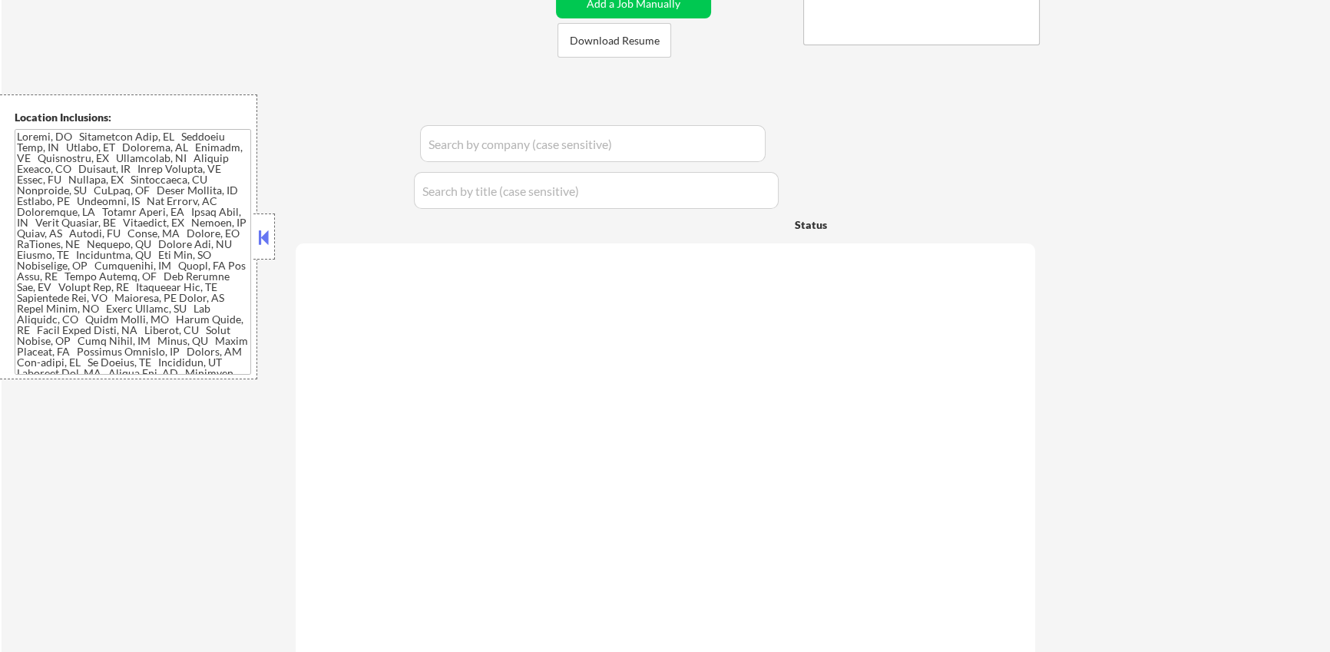
select select ""pending""
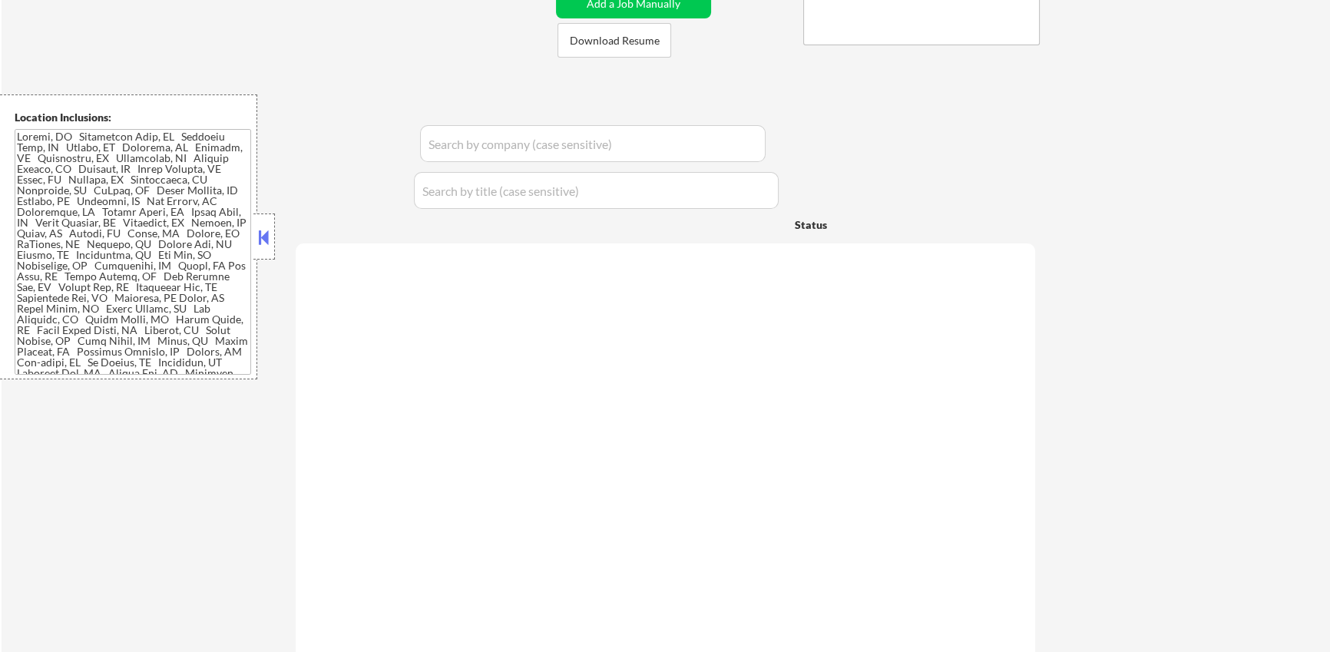
select select ""pending""
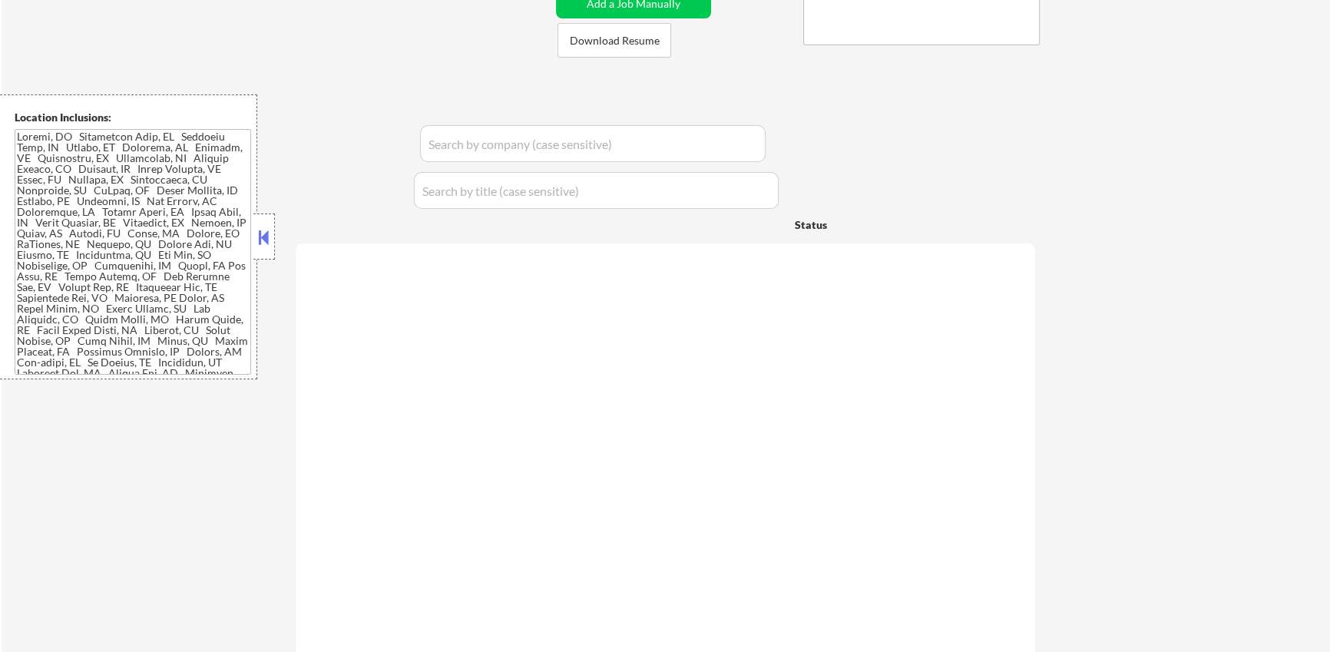
select select ""pending""
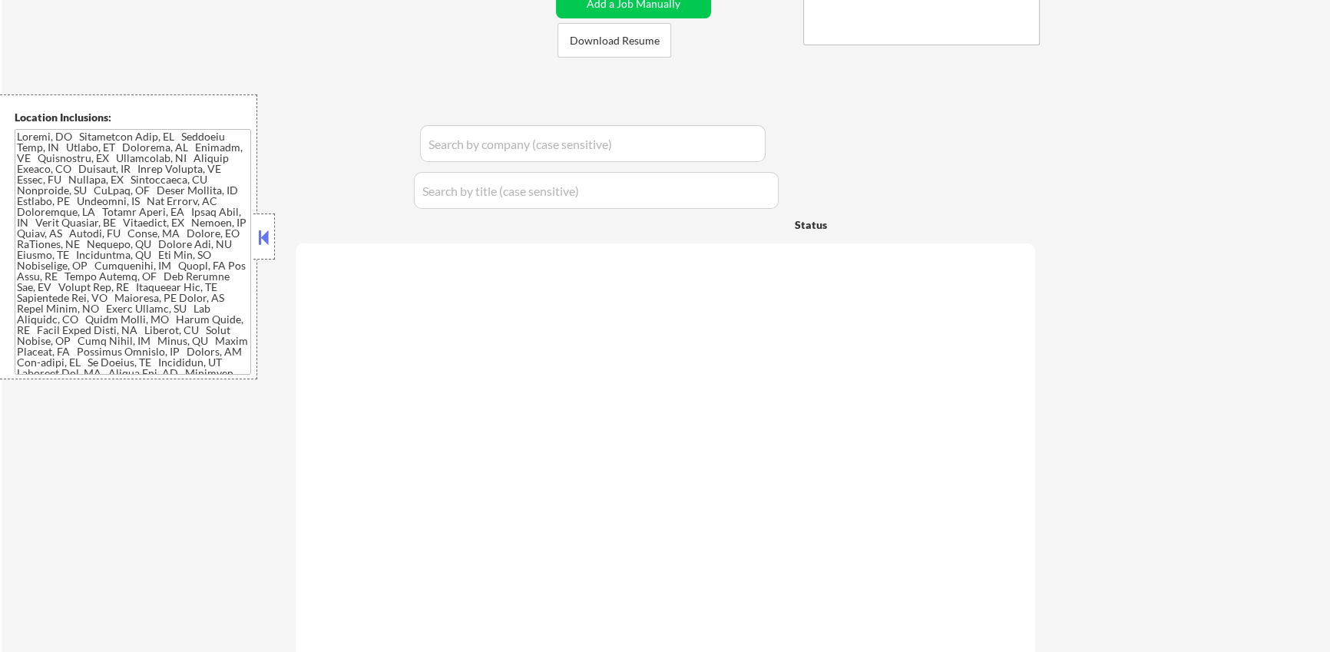
select select ""pending""
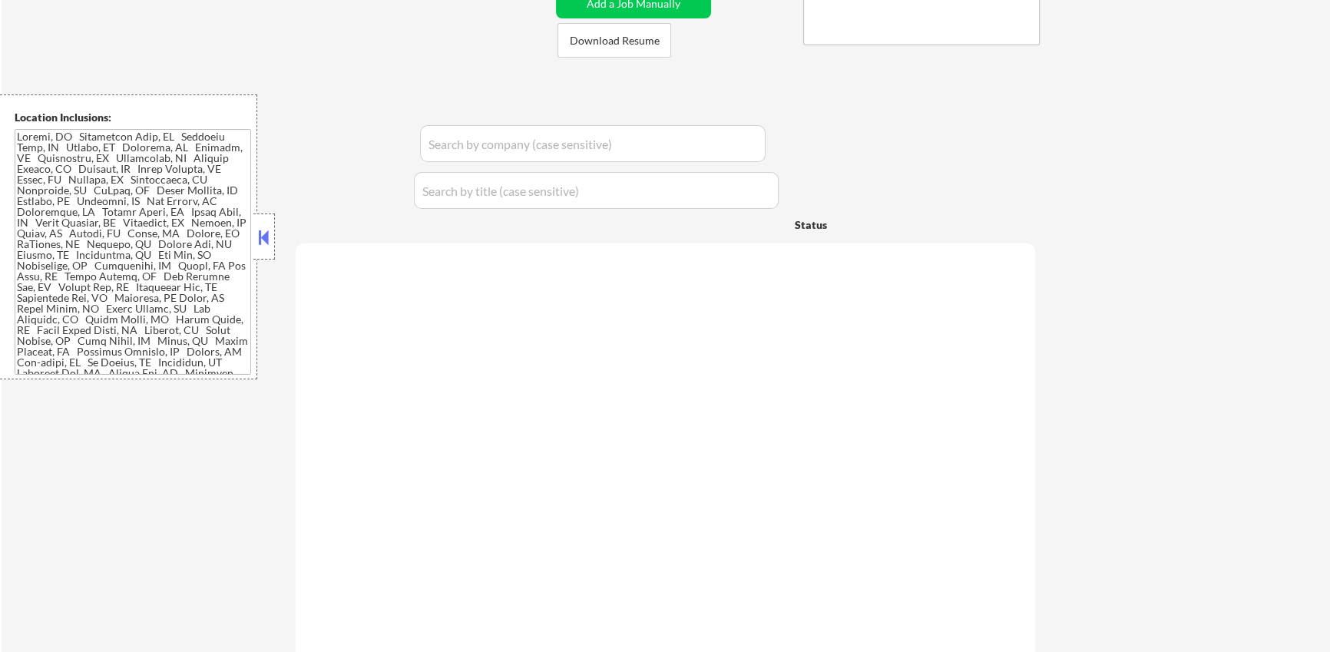
select select ""pending""
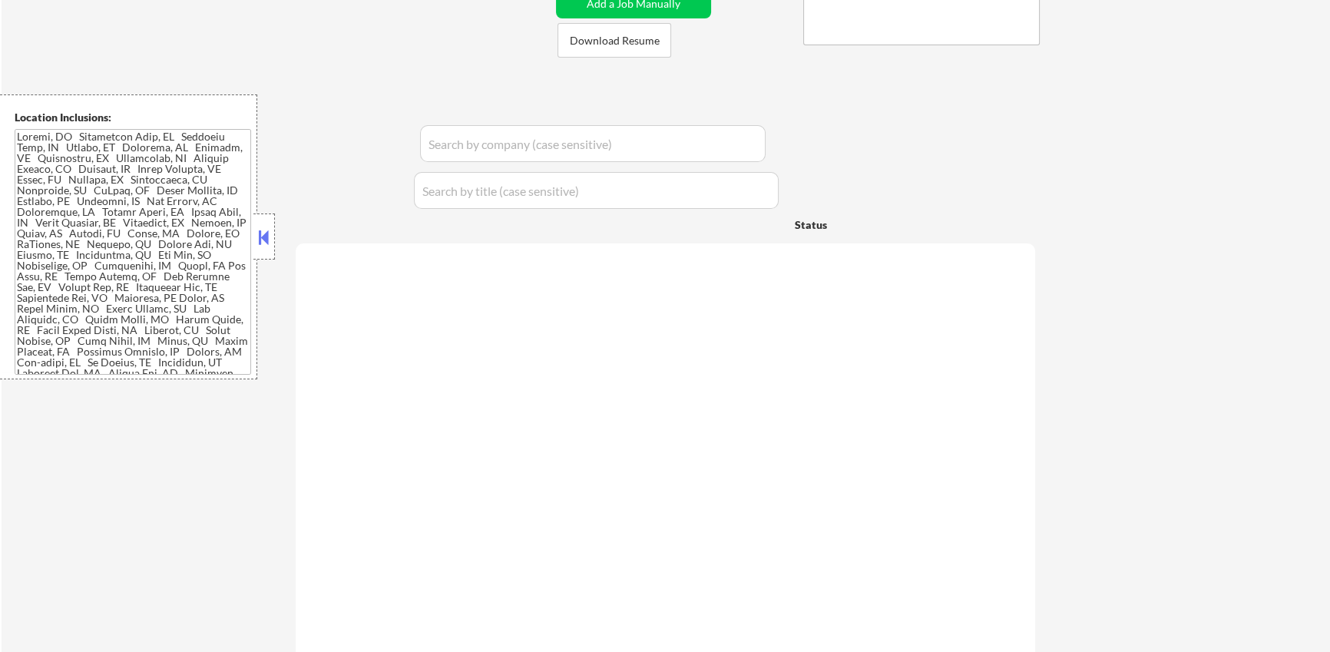
select select ""pending""
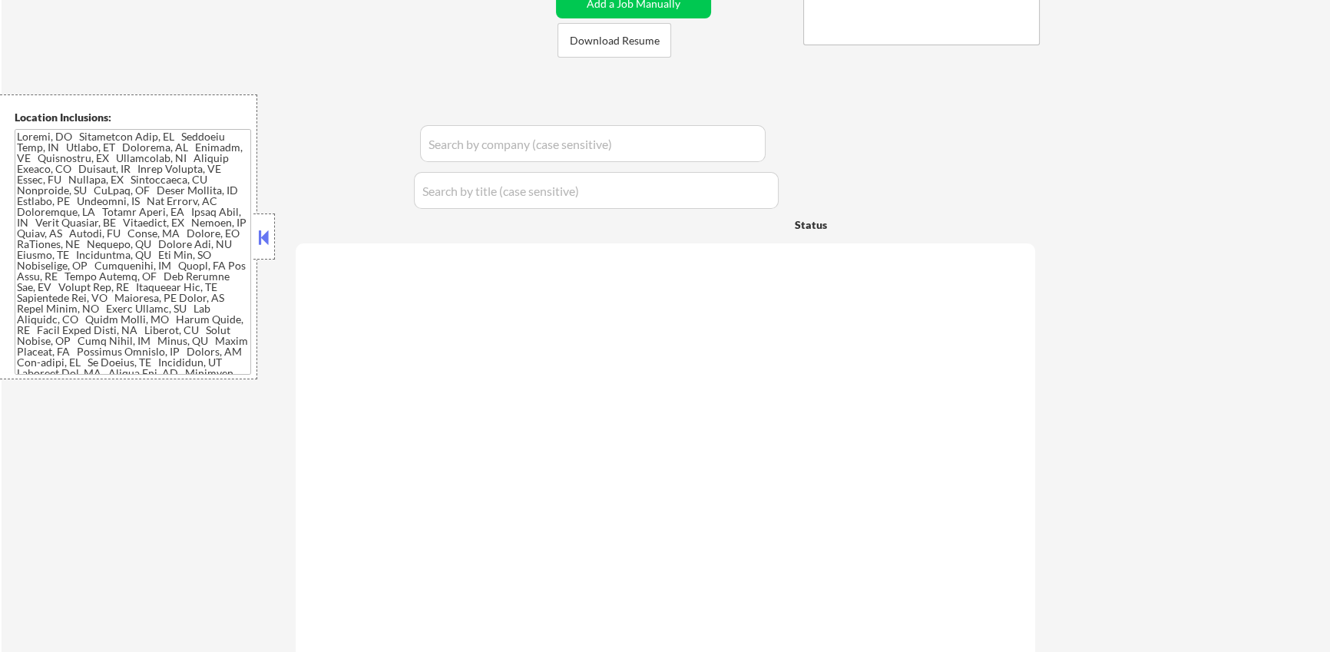
select select ""pending""
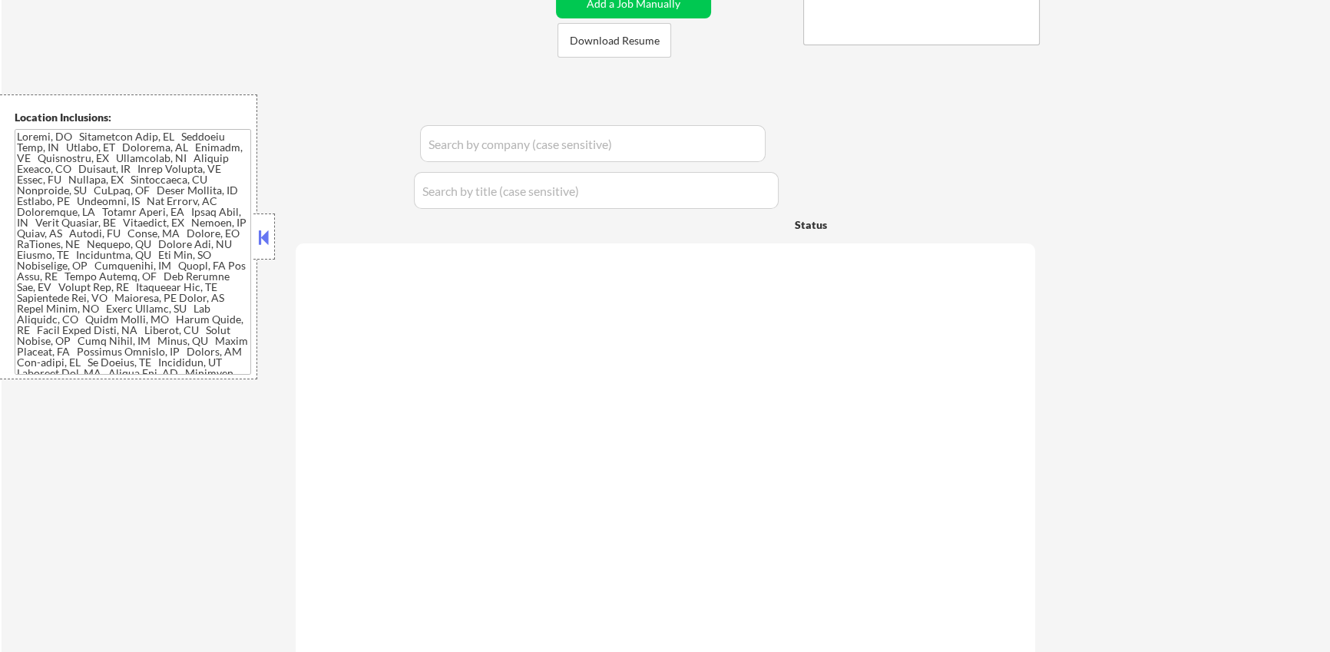
select select ""pending""
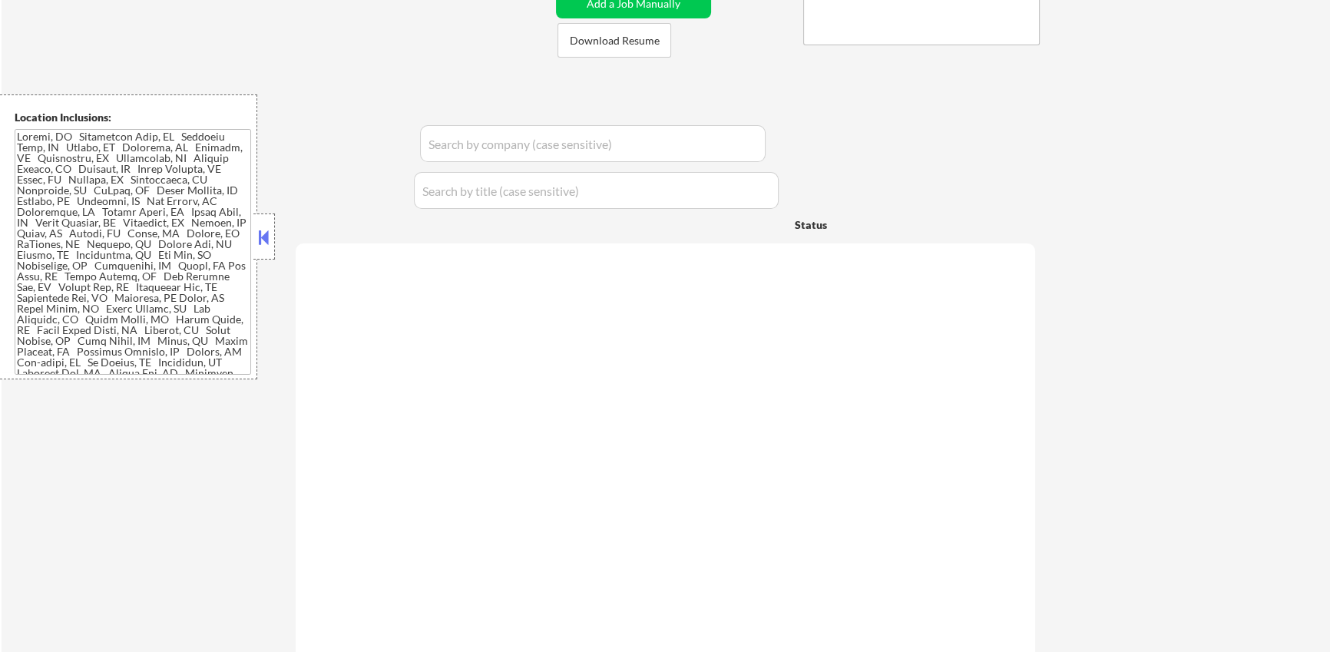
select select ""pending""
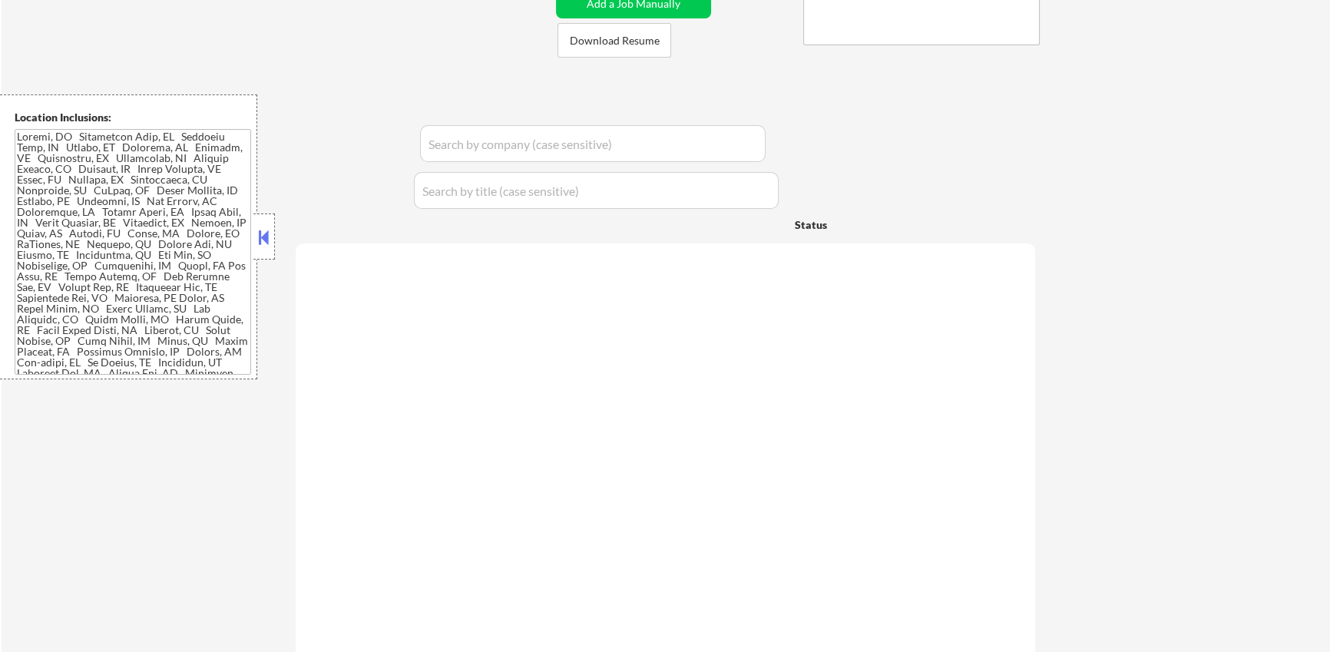
select select ""pending""
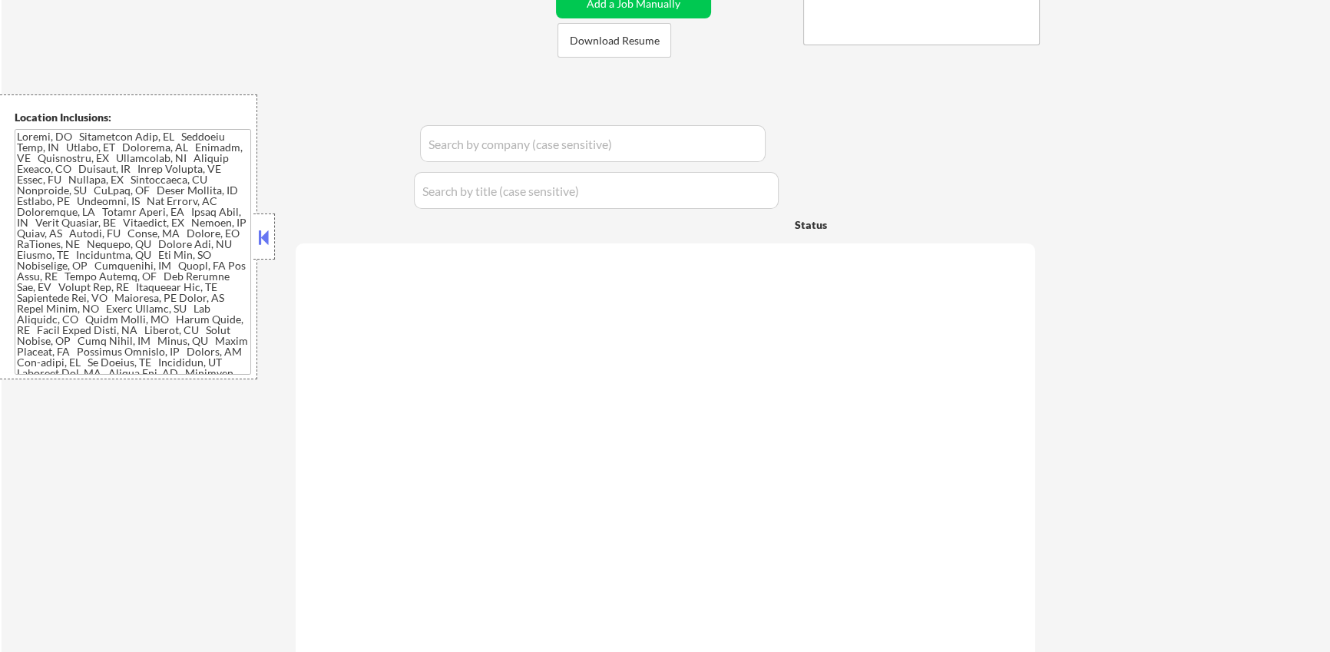
select select ""pending""
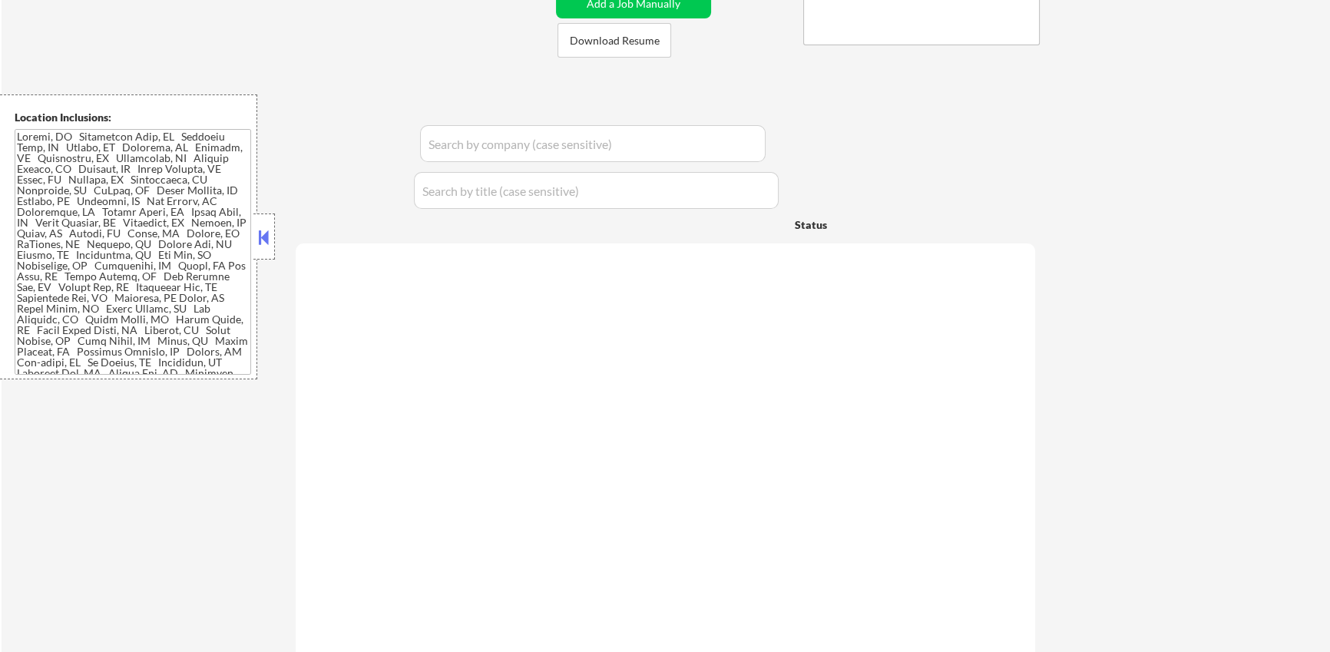
select select ""pending""
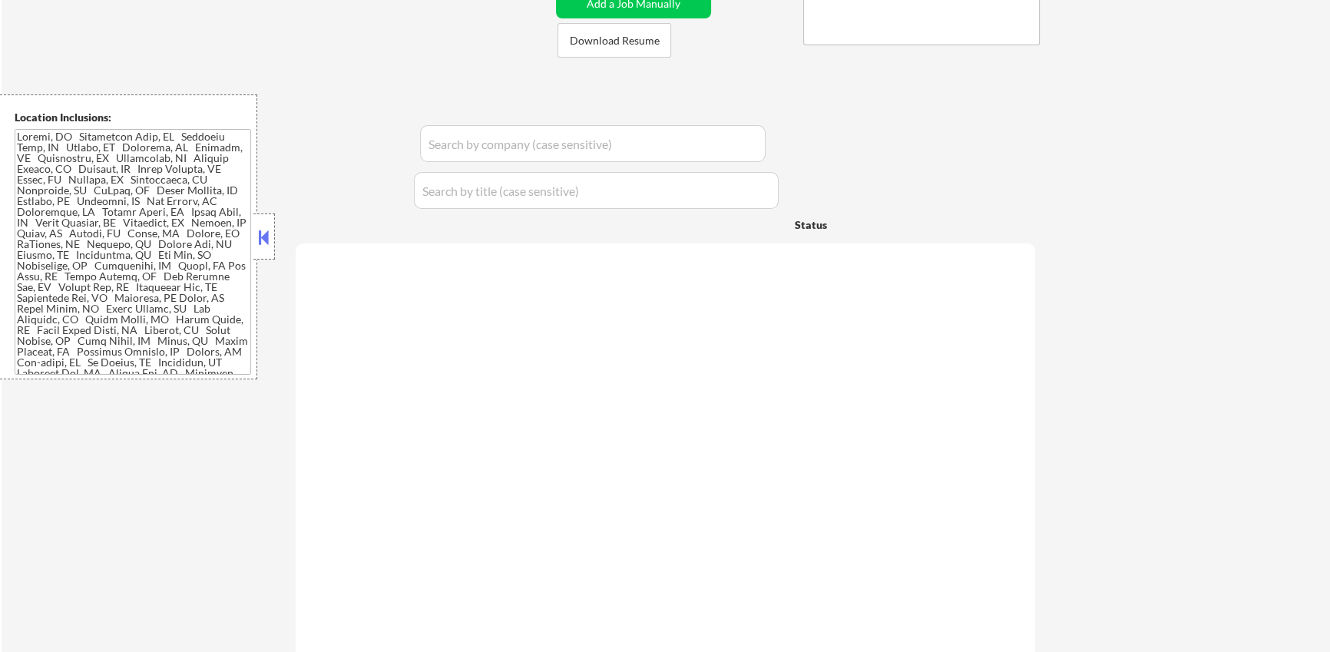
select select ""pending""
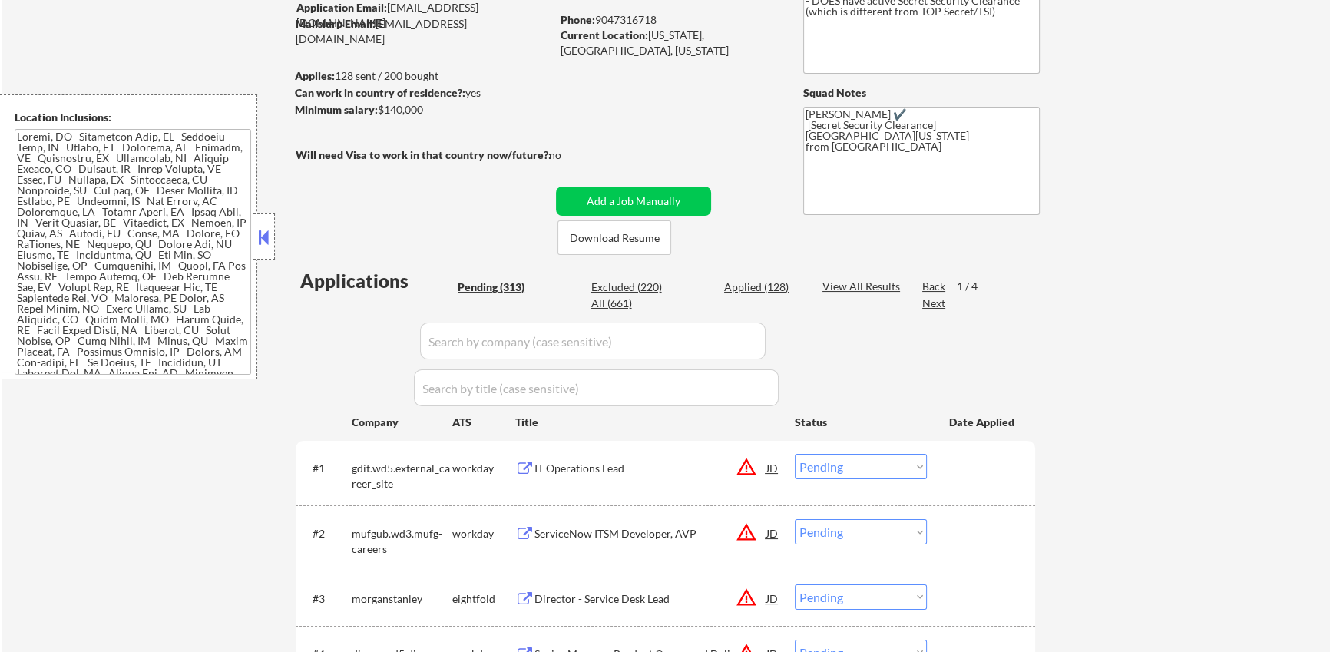
scroll to position [64, 0]
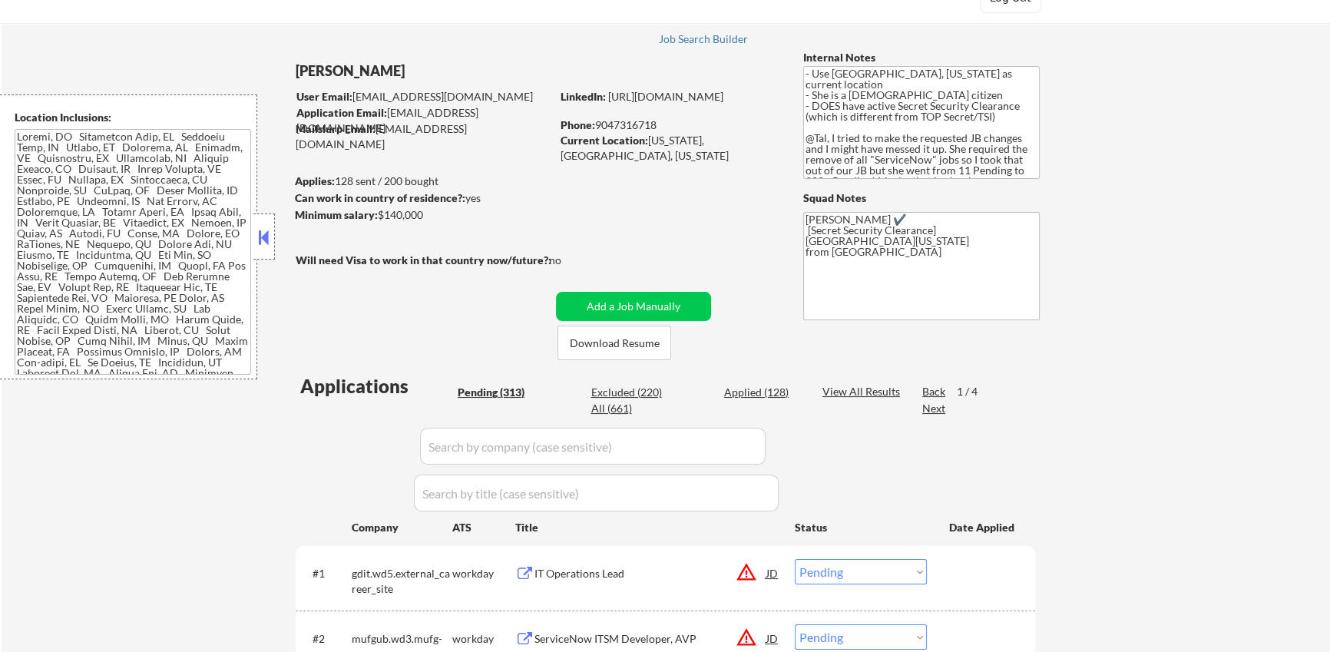
type textarea "- Use Key West, Florida as current location - She is a US citizen - DOES have a…"
